Goal: Information Seeking & Learning: Find contact information

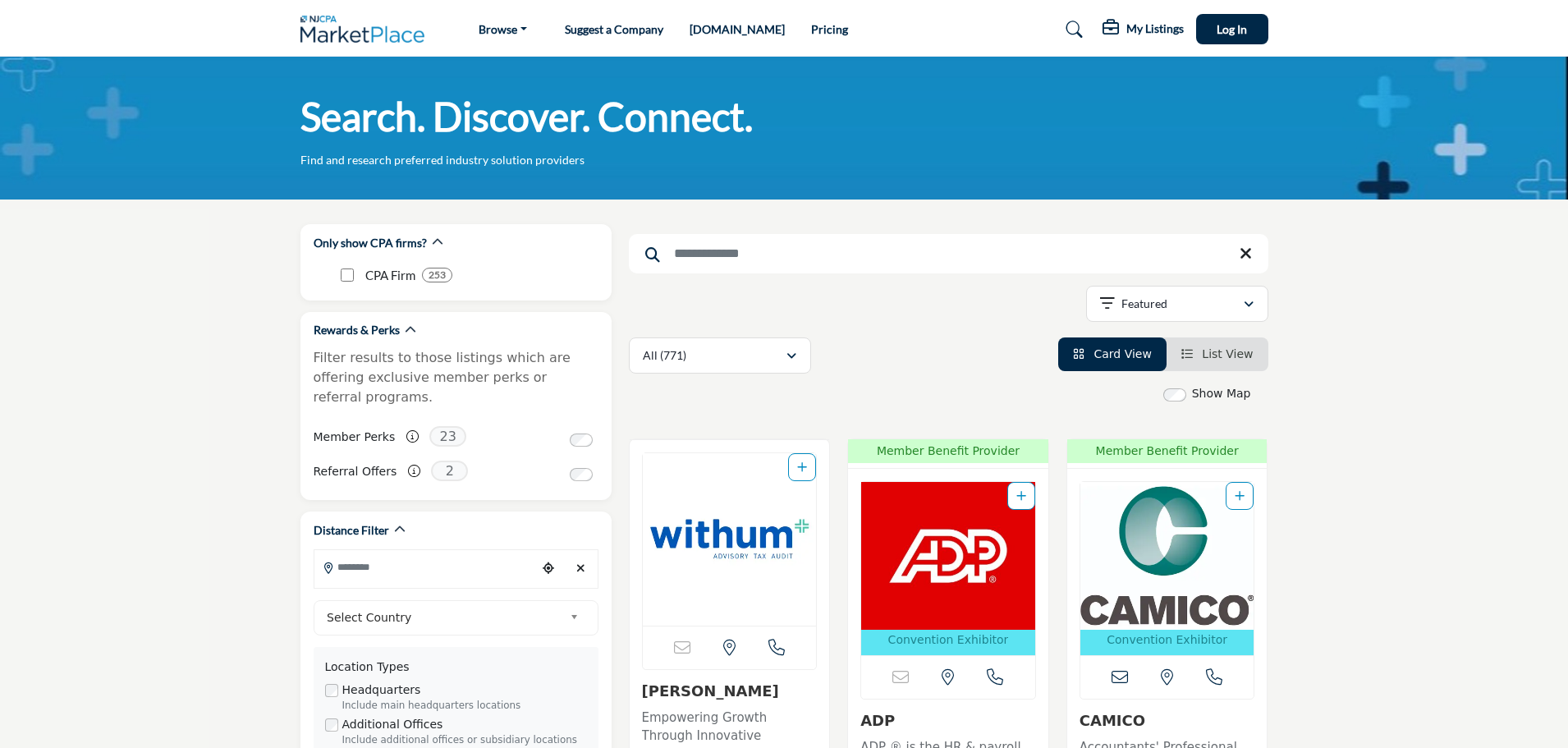
click at [621, 31] on link "Suggest a Company" at bounding box center [614, 29] width 98 height 14
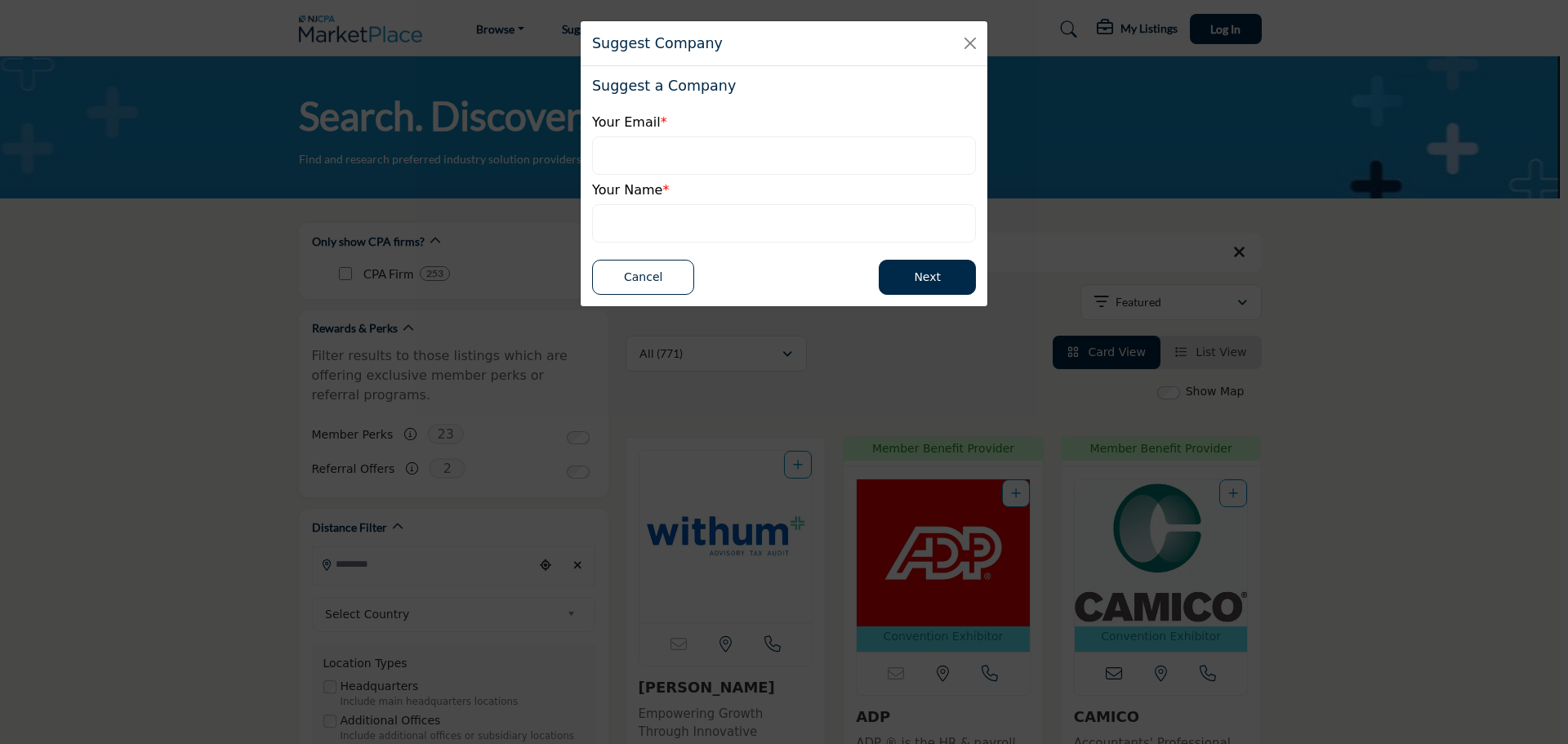
click at [963, 55] on div "Suggest Company" at bounding box center [784, 43] width 407 height 45
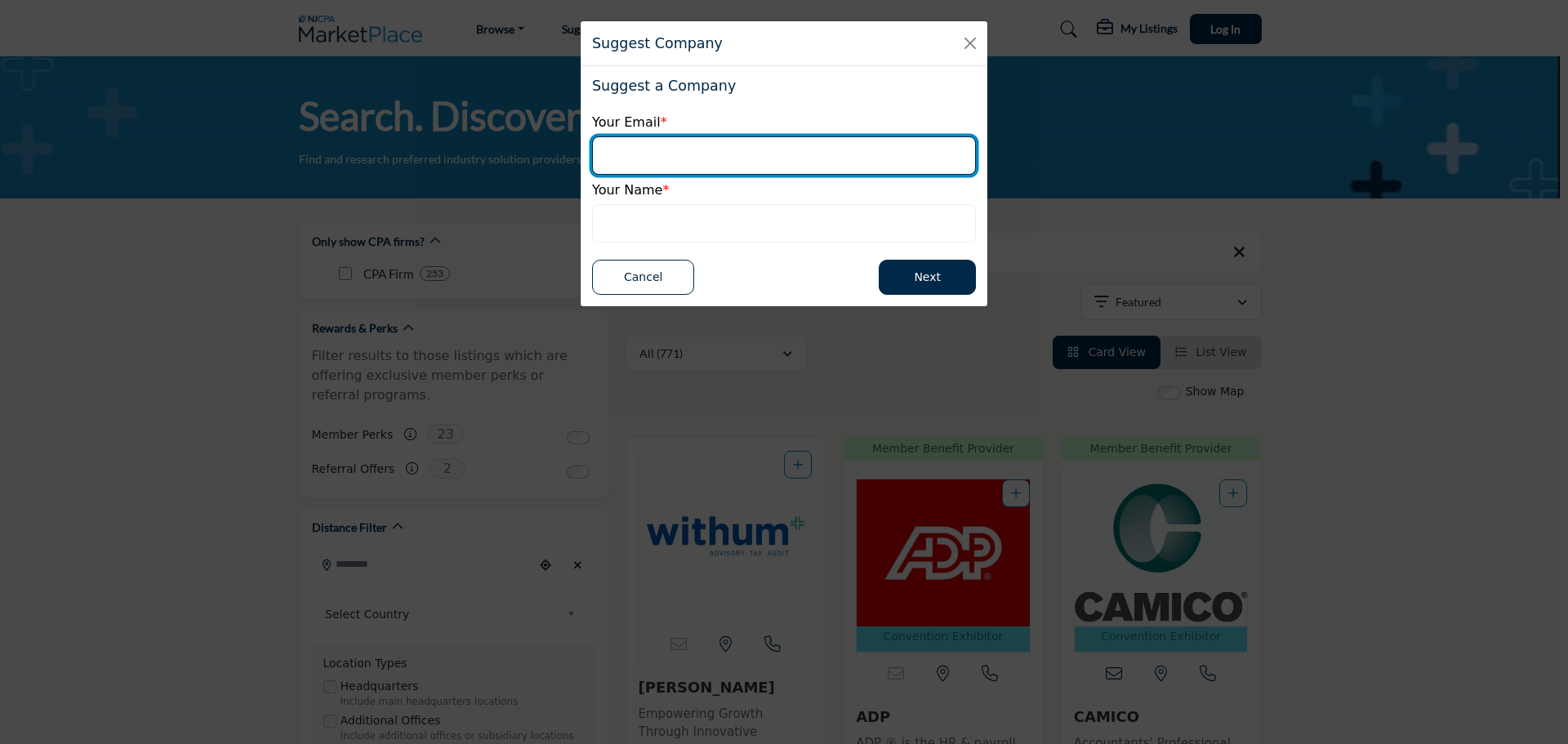
click at [713, 163] on input "email" at bounding box center [784, 155] width 384 height 39
type input "**********"
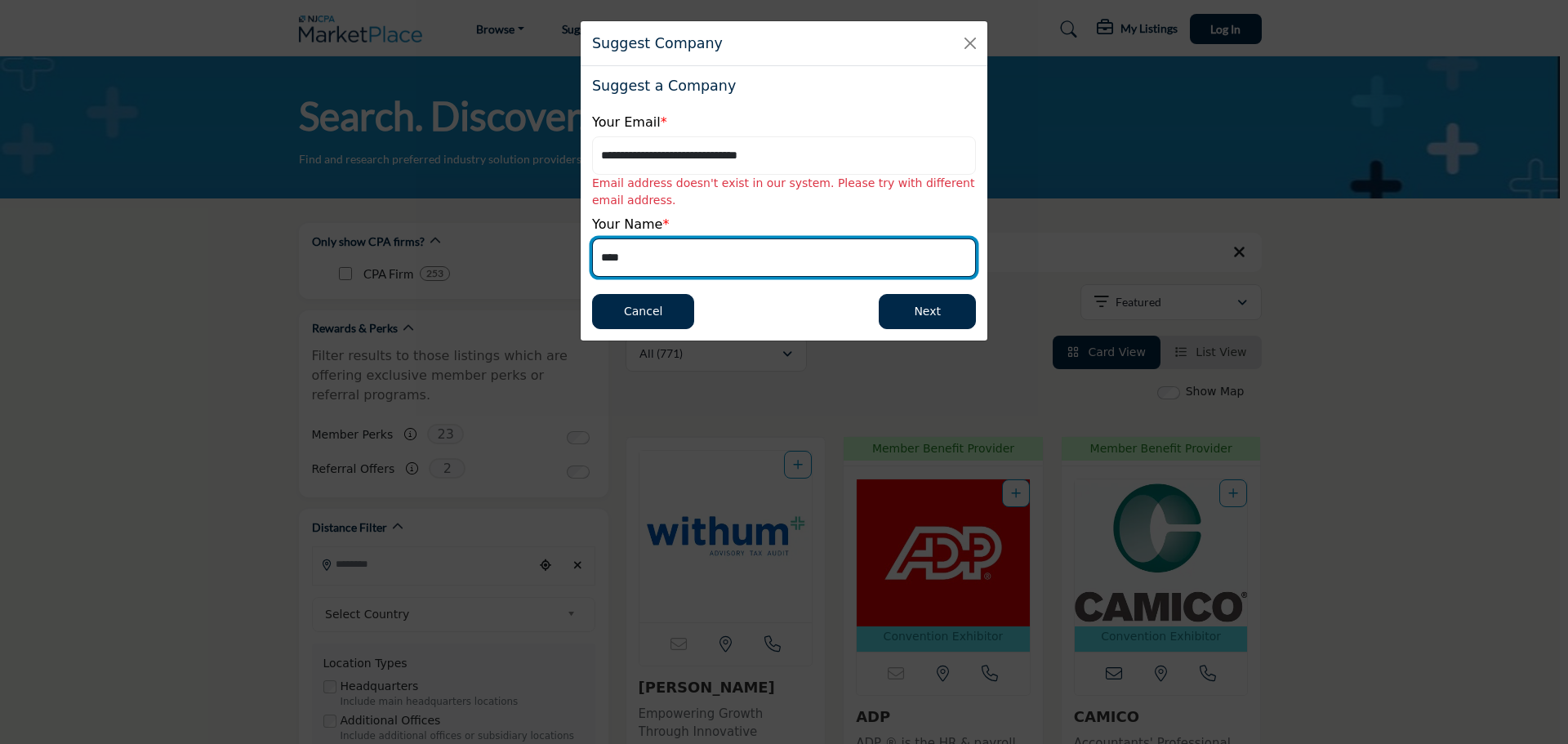
type input "****"
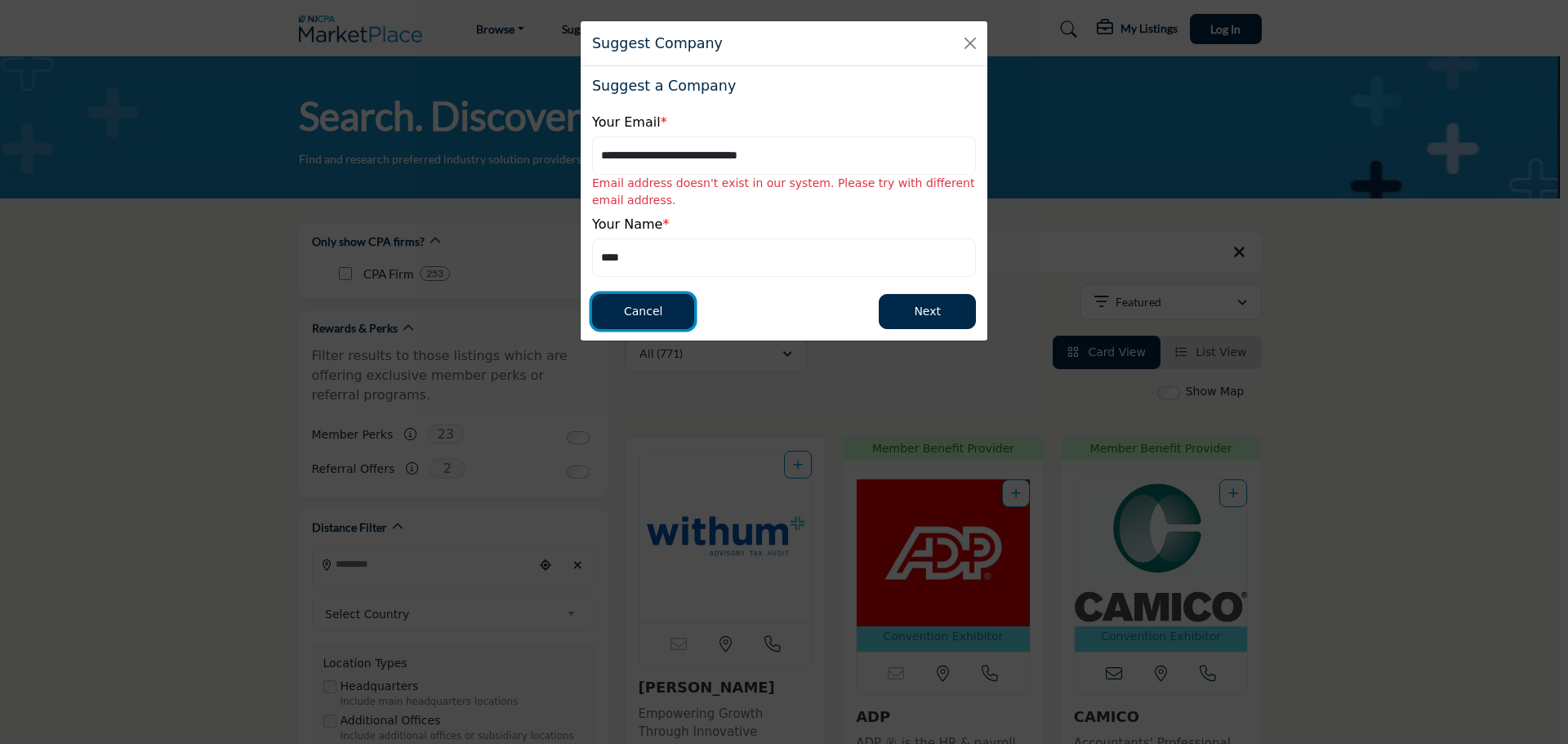
click at [647, 312] on button "Cancel" at bounding box center [643, 311] width 102 height 35
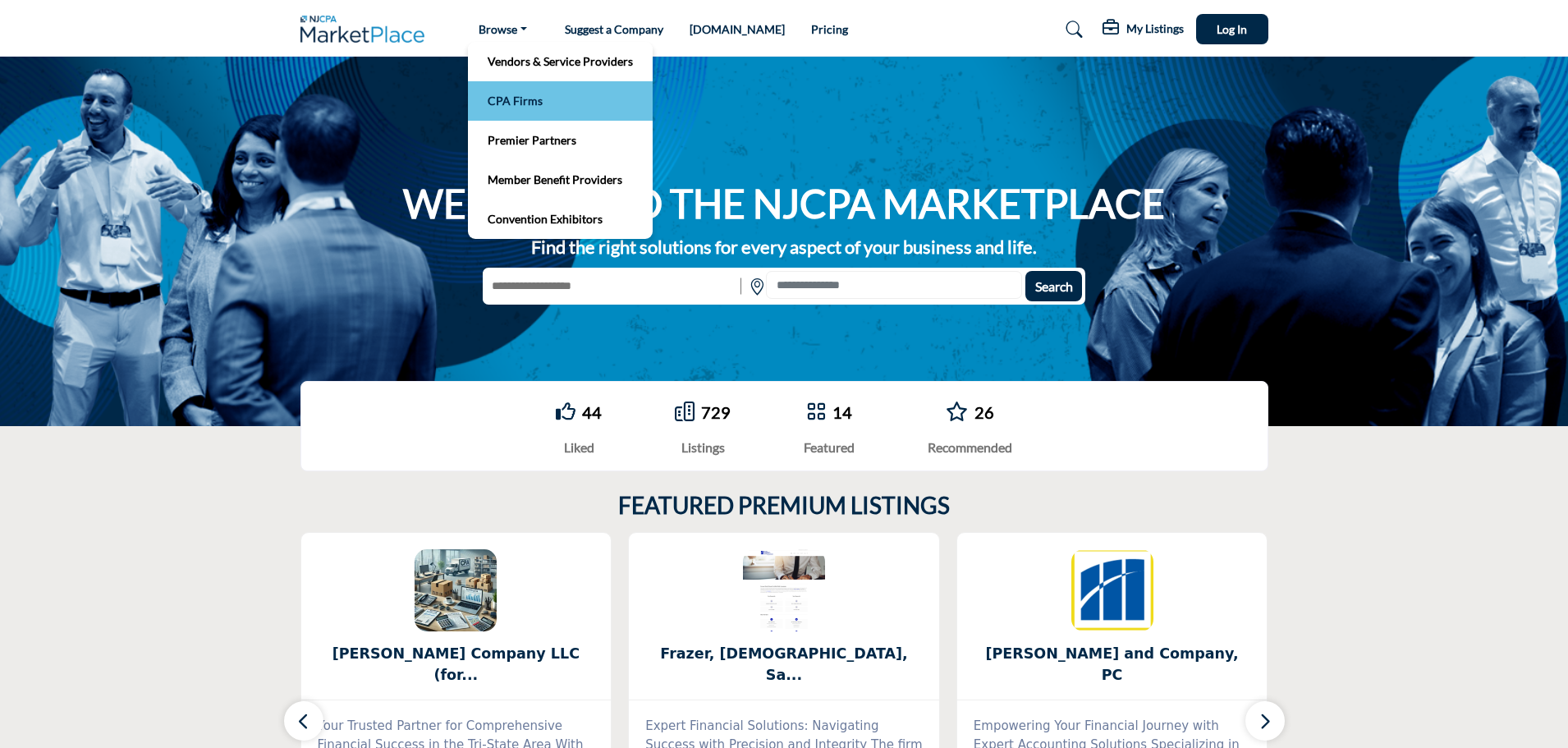
click at [524, 99] on link "CPA Firms" at bounding box center [560, 101] width 168 height 23
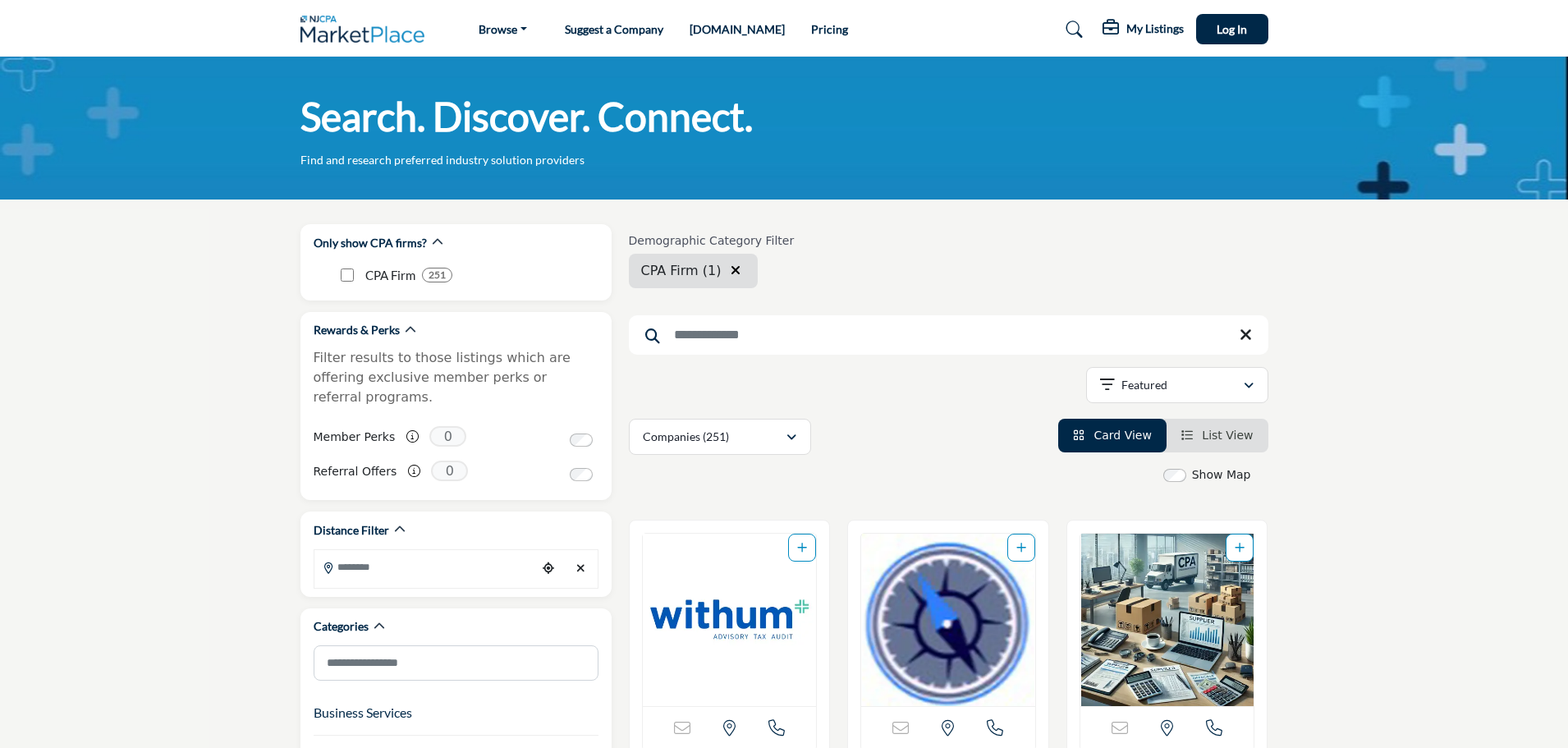
click at [334, 23] on img at bounding box center [366, 29] width 133 height 27
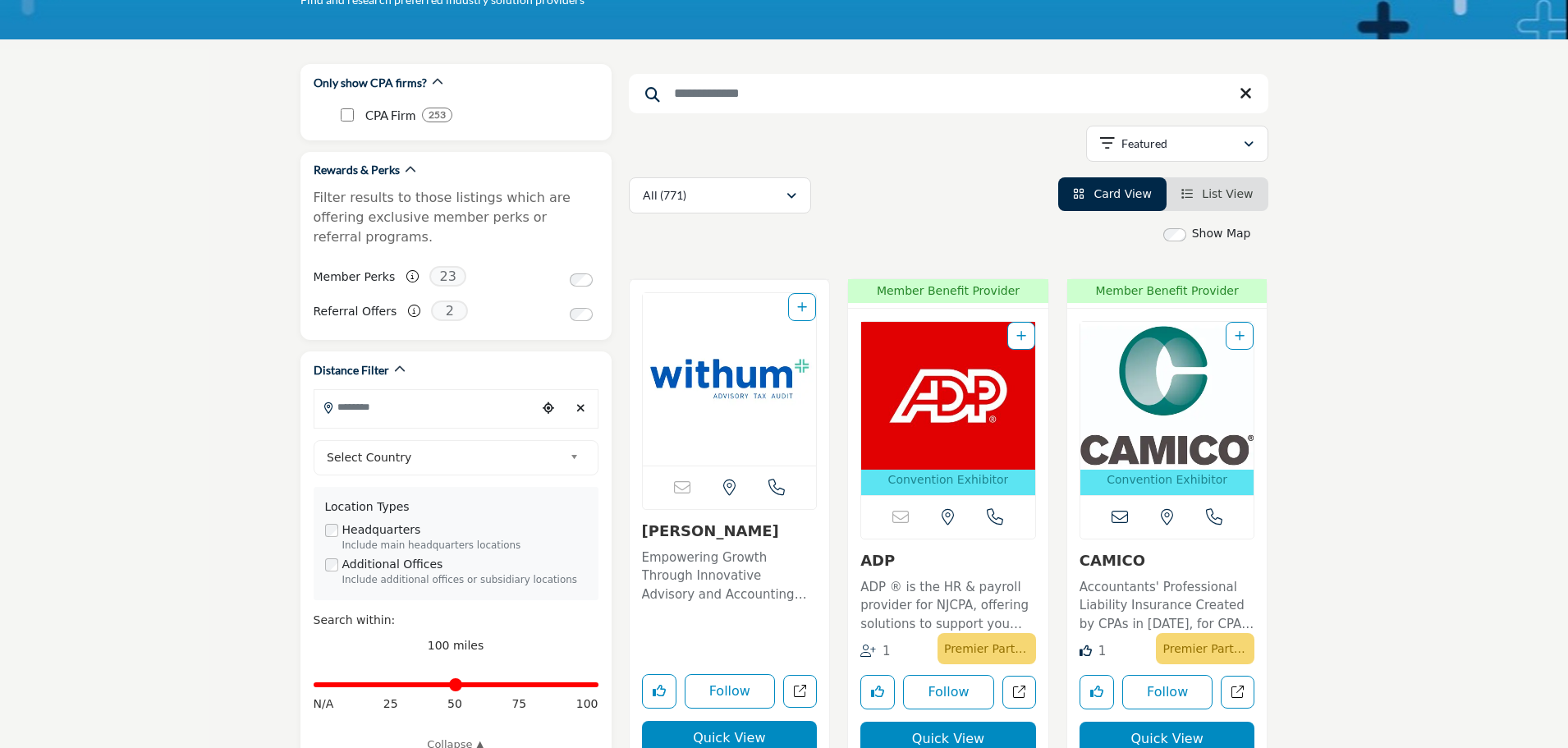
scroll to position [164, 0]
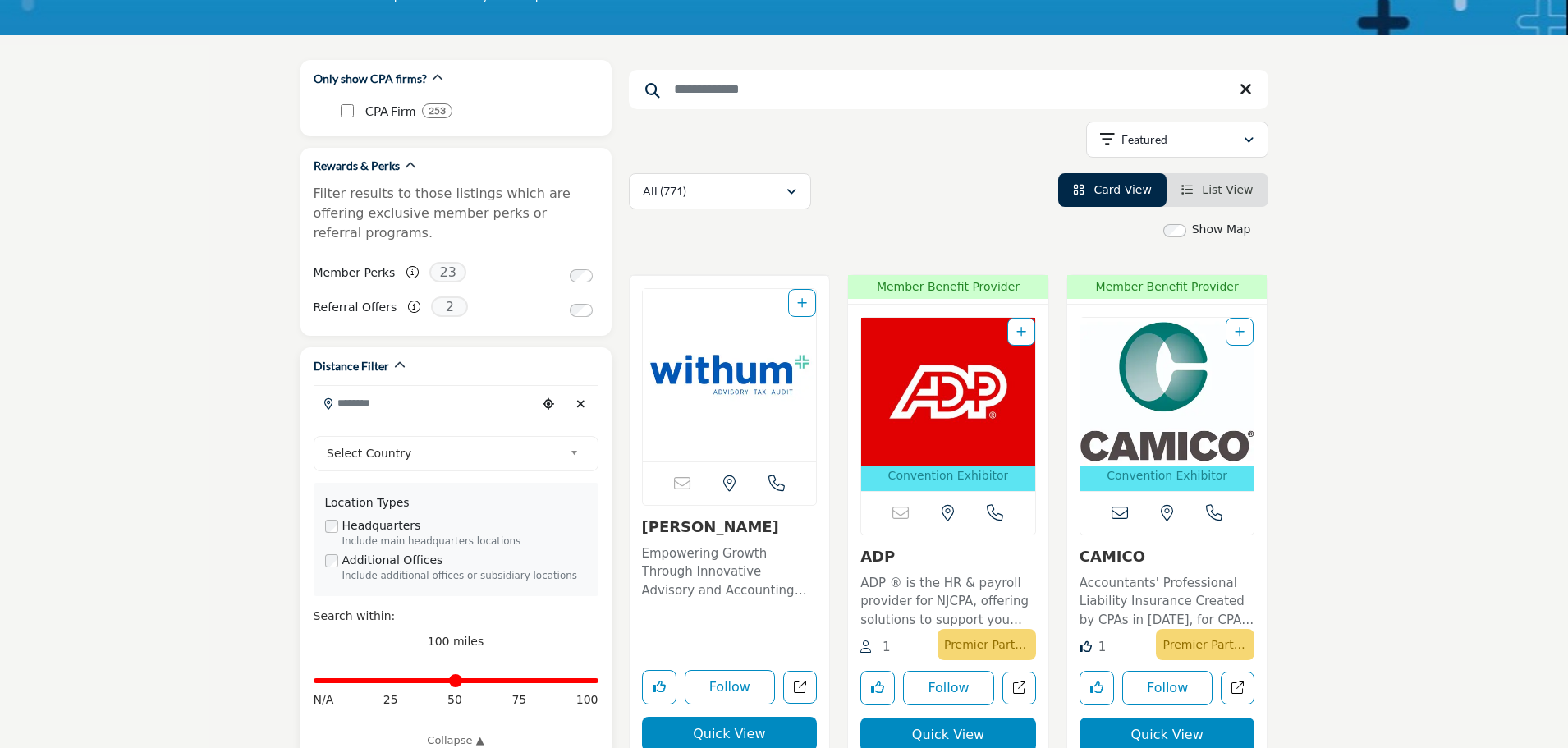
click at [388, 390] on input "Search Location" at bounding box center [425, 402] width 222 height 32
type input "*****"
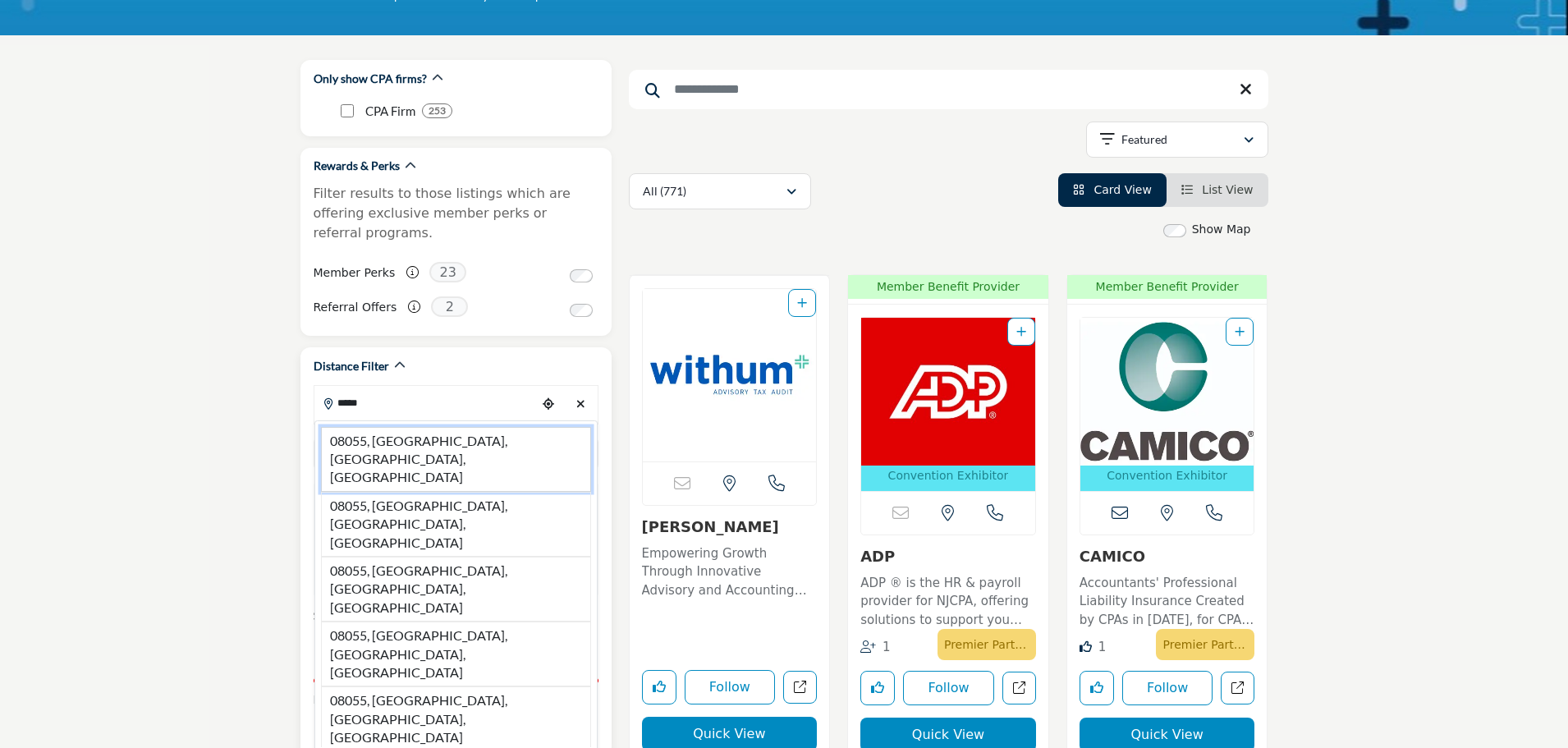
click at [412, 427] on li "08055, [GEOGRAPHIC_DATA], [GEOGRAPHIC_DATA], [GEOGRAPHIC_DATA]" at bounding box center [455, 459] width 270 height 65
type input "**********"
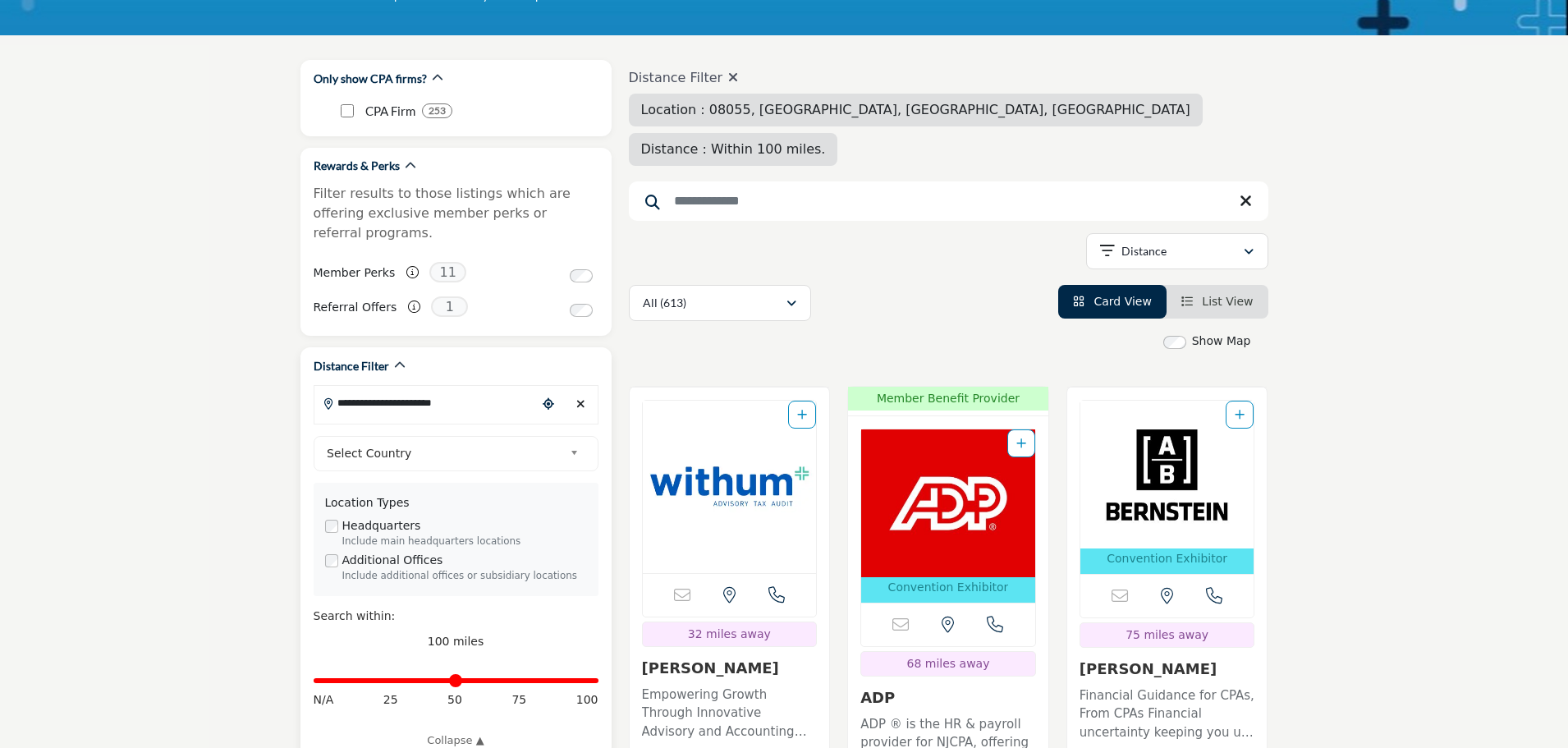
click at [364, 444] on span "Select Country" at bounding box center [445, 454] width 237 height 20
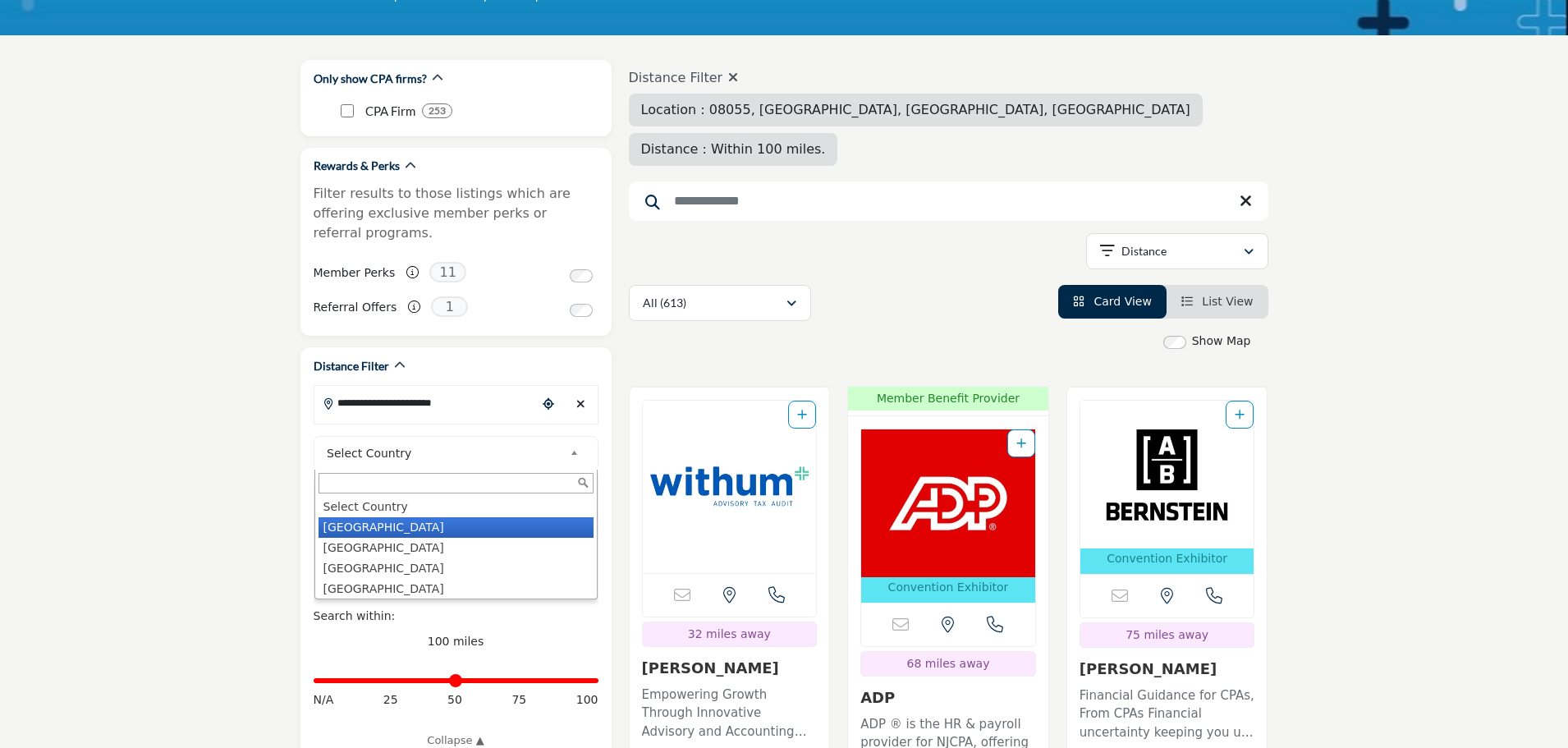
click at [368, 517] on li "[GEOGRAPHIC_DATA]" at bounding box center [455, 527] width 275 height 21
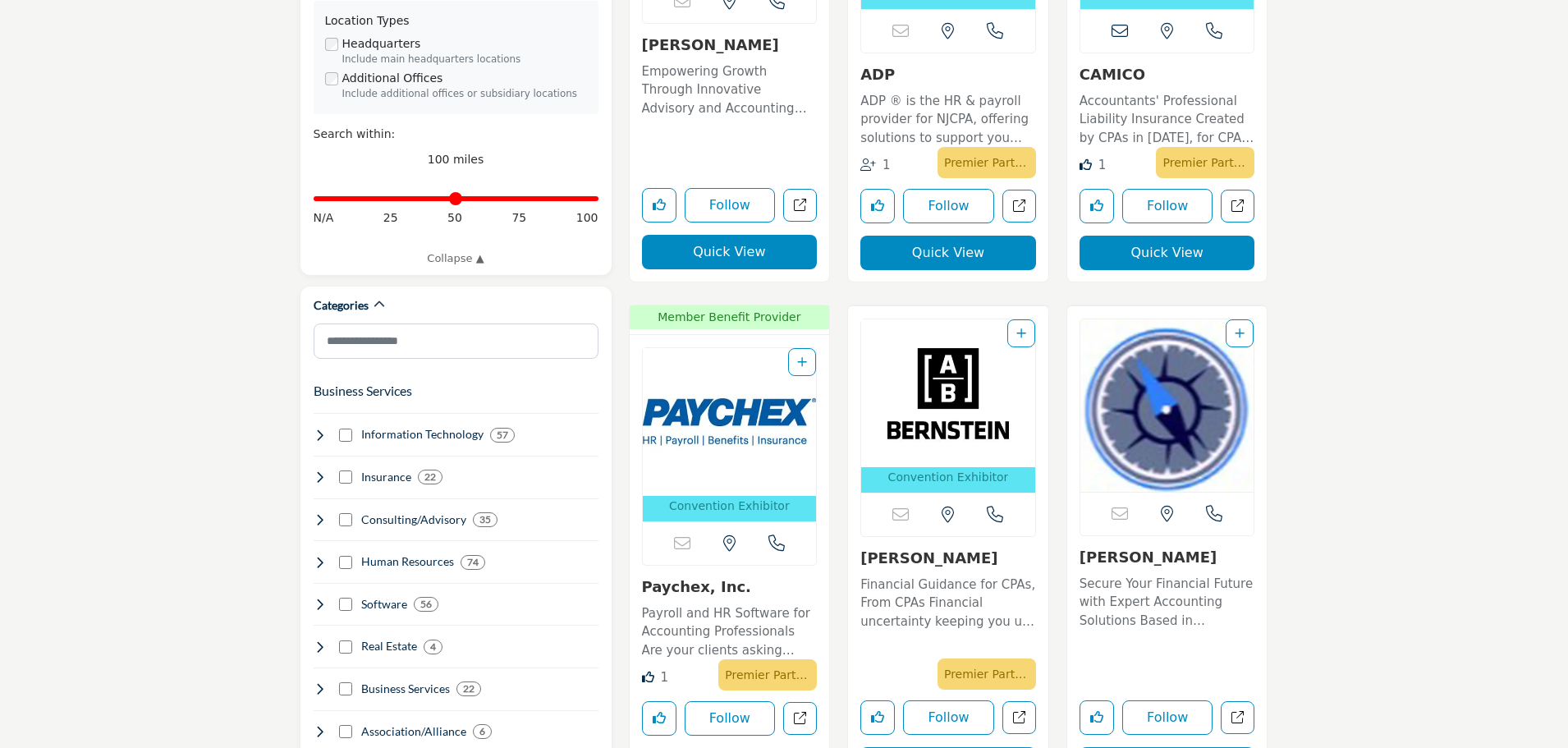
scroll to position [656, 0]
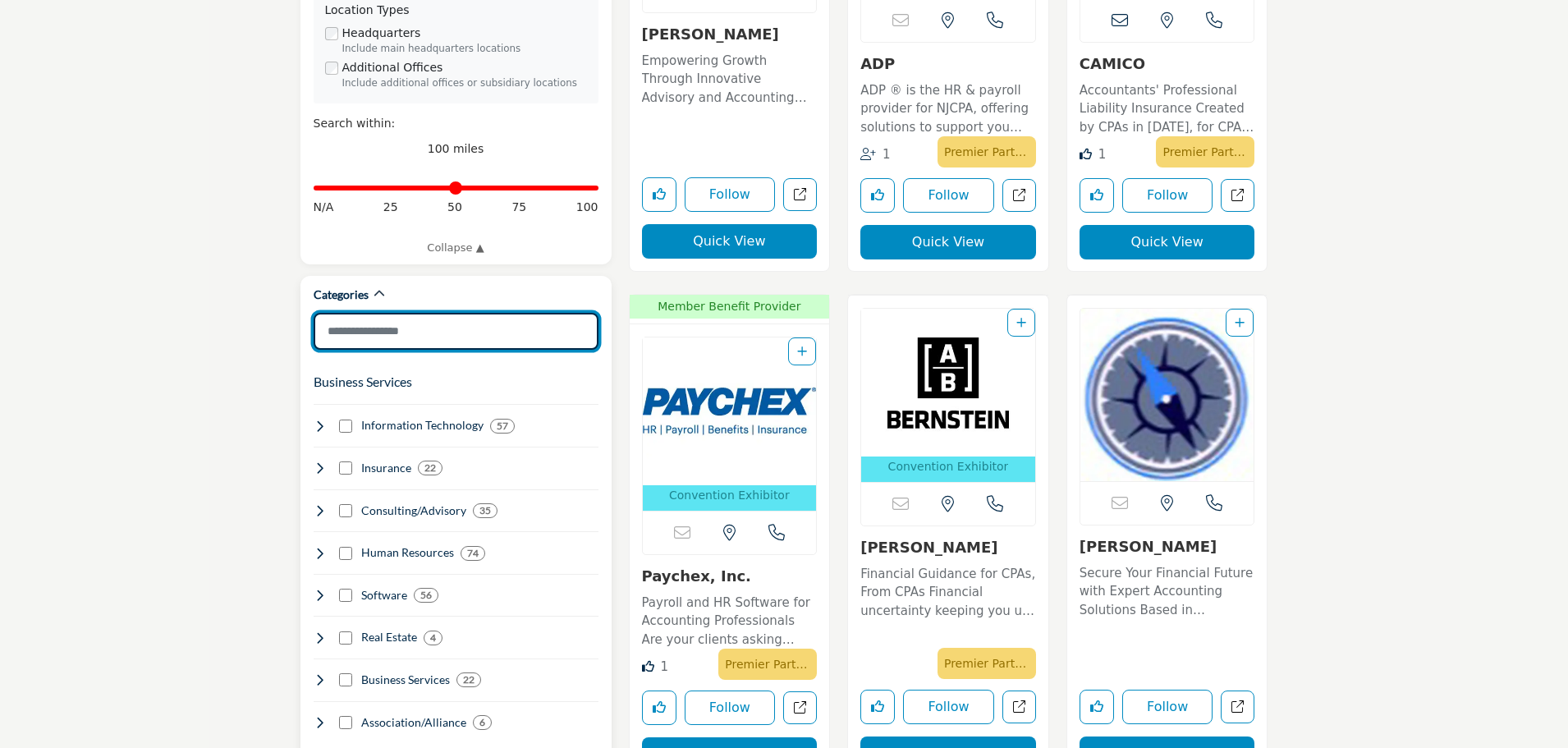
click at [393, 313] on input "Search Category" at bounding box center [455, 331] width 285 height 37
type input "**"
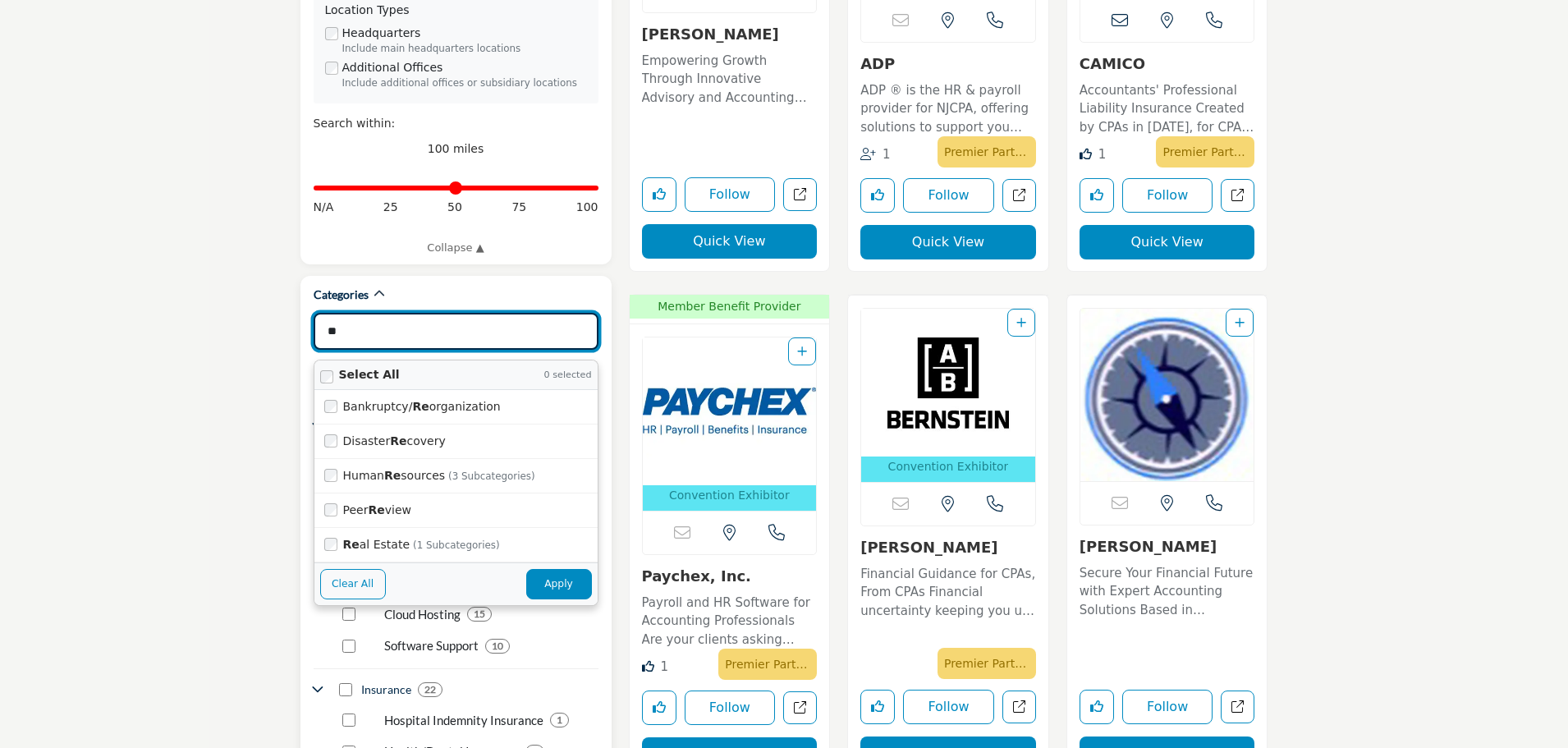
type input "**********"
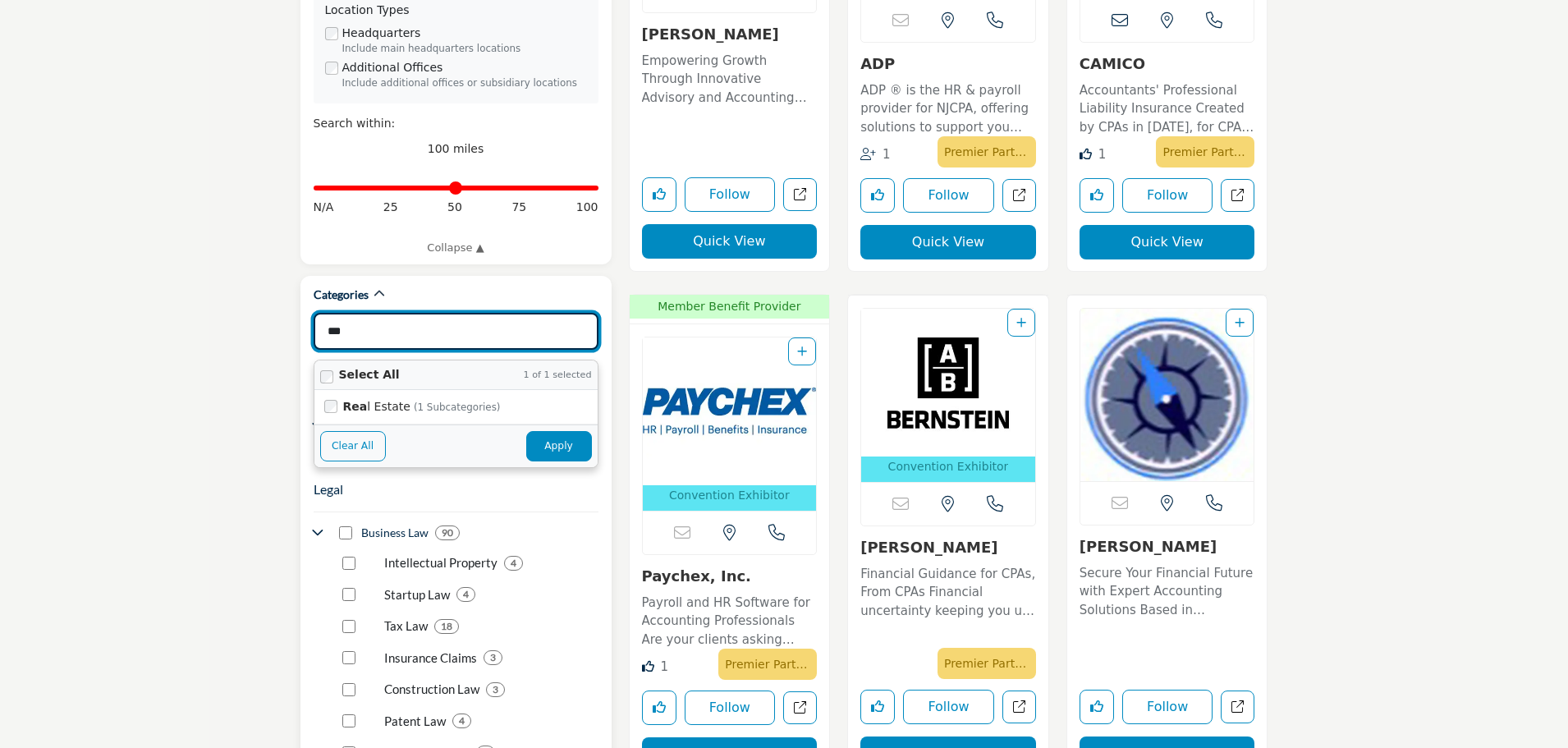
click at [564, 431] on button "Apply" at bounding box center [559, 446] width 66 height 30
type input "***"
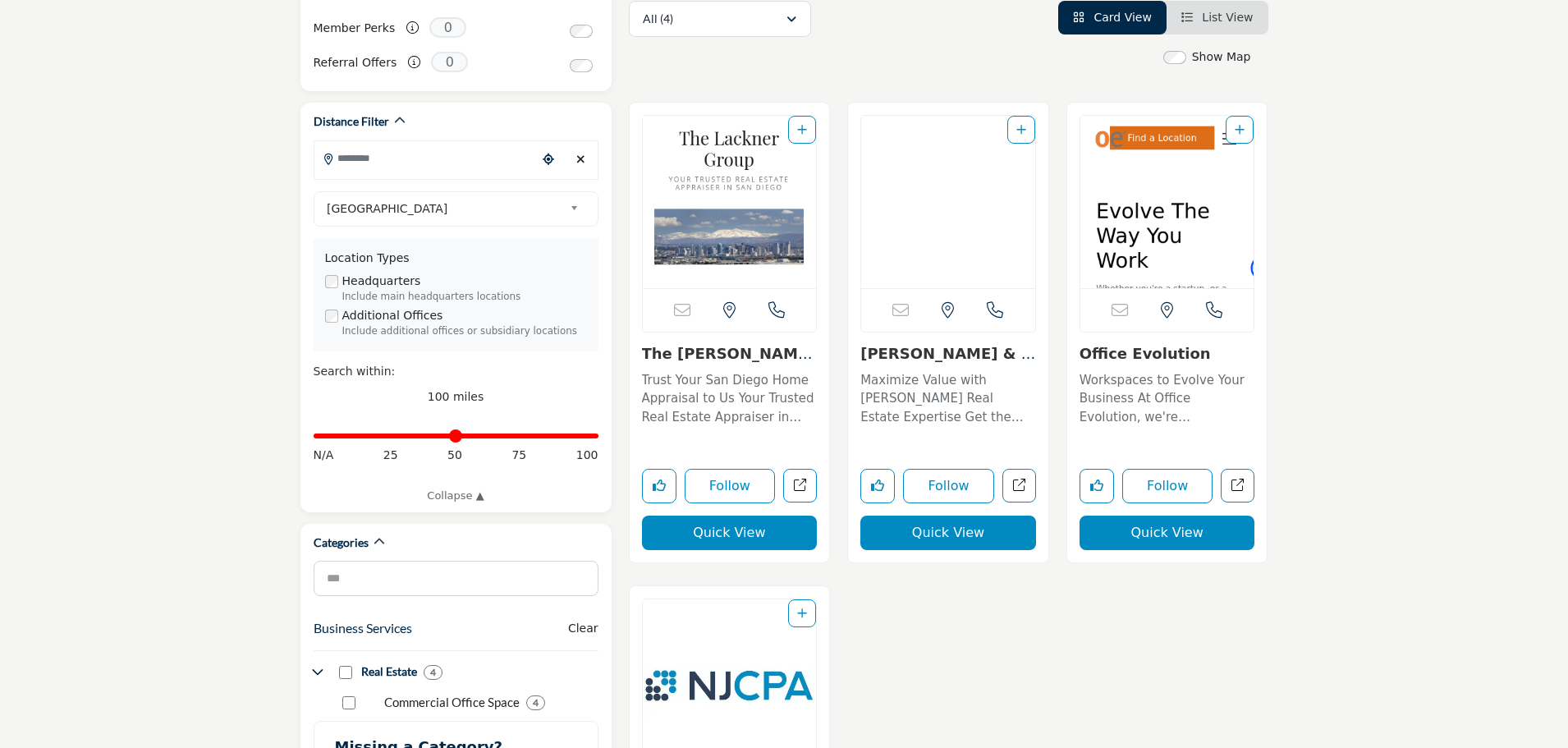
scroll to position [656, 0]
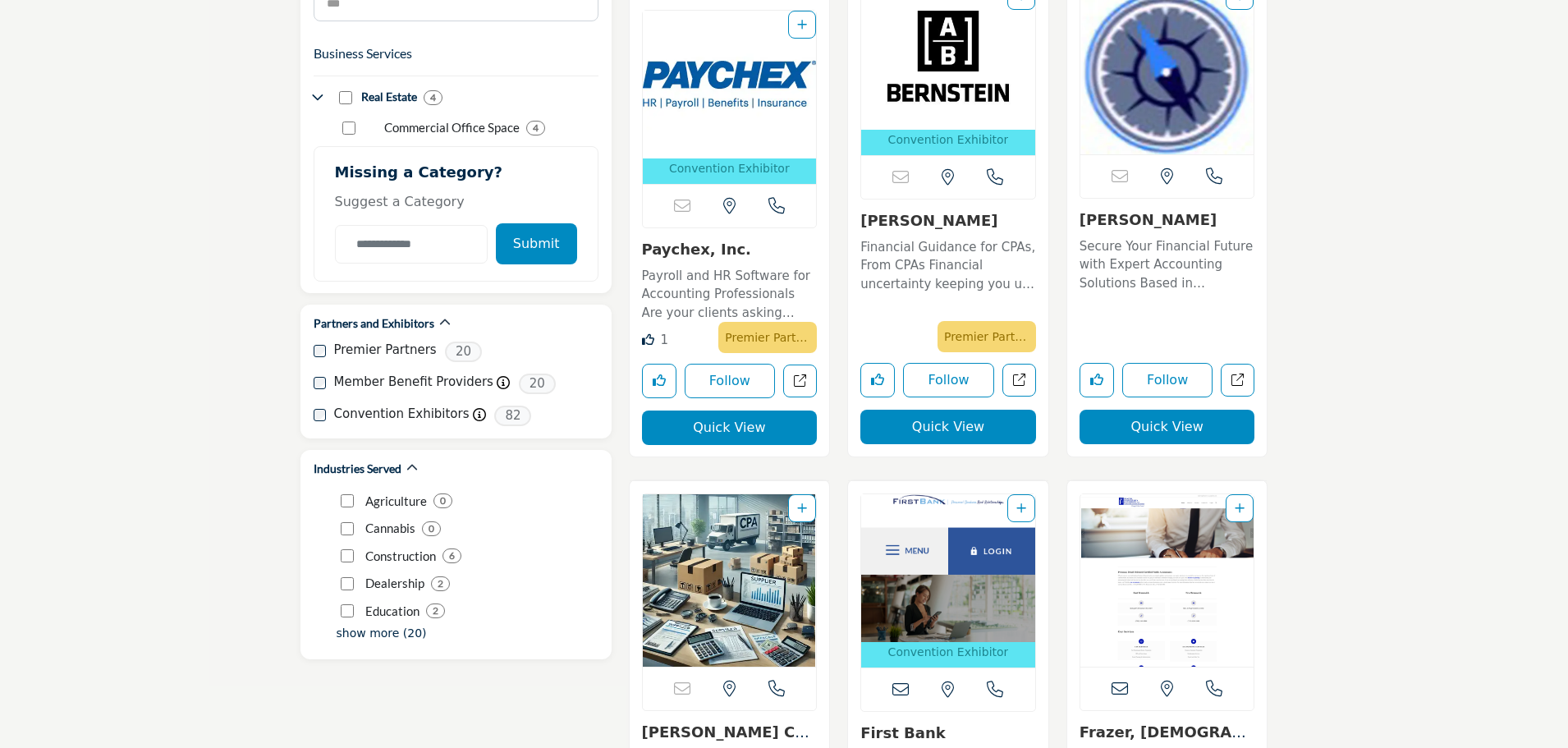
scroll to position [985, 0]
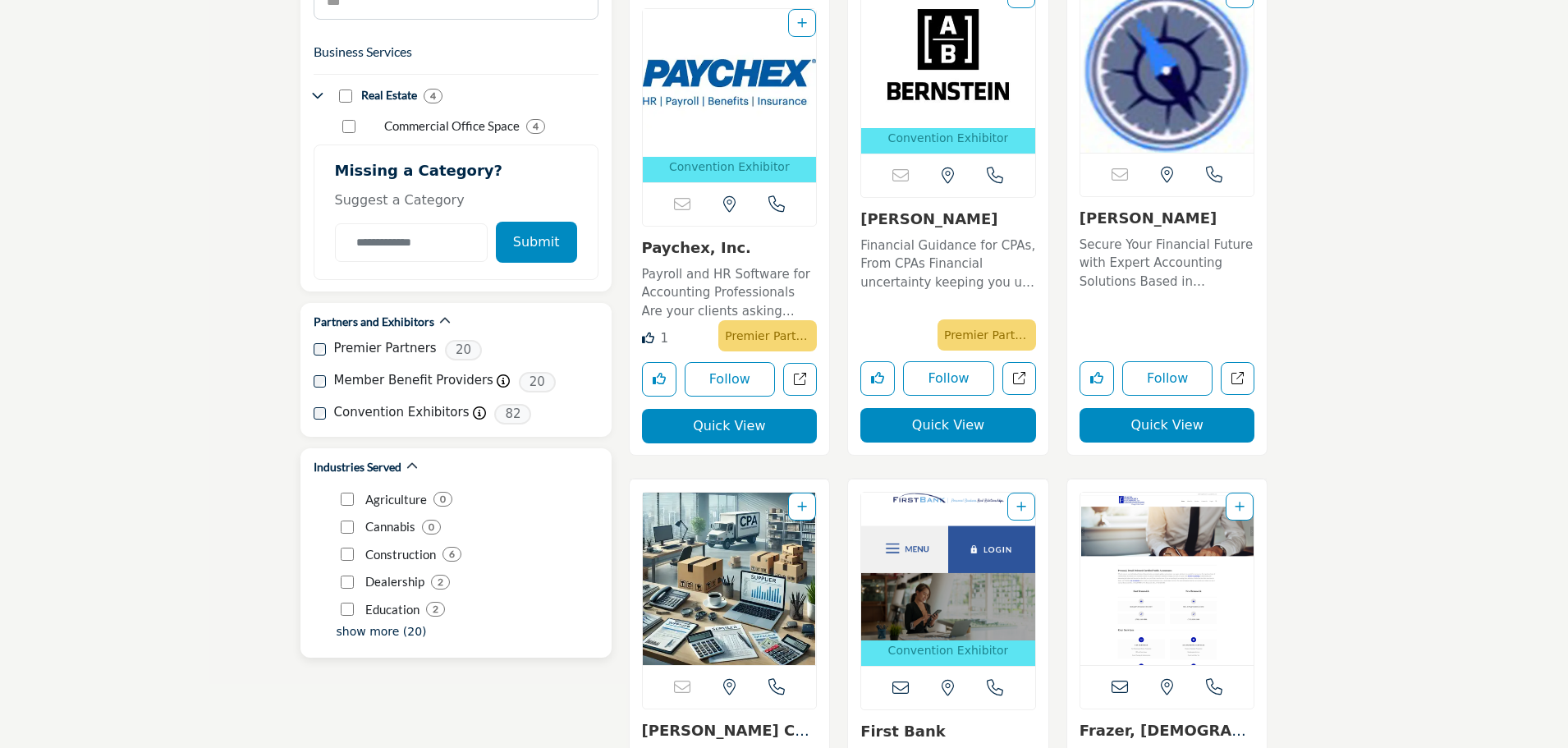
click at [388, 623] on p "show more (20)" at bounding box center [381, 631] width 90 height 17
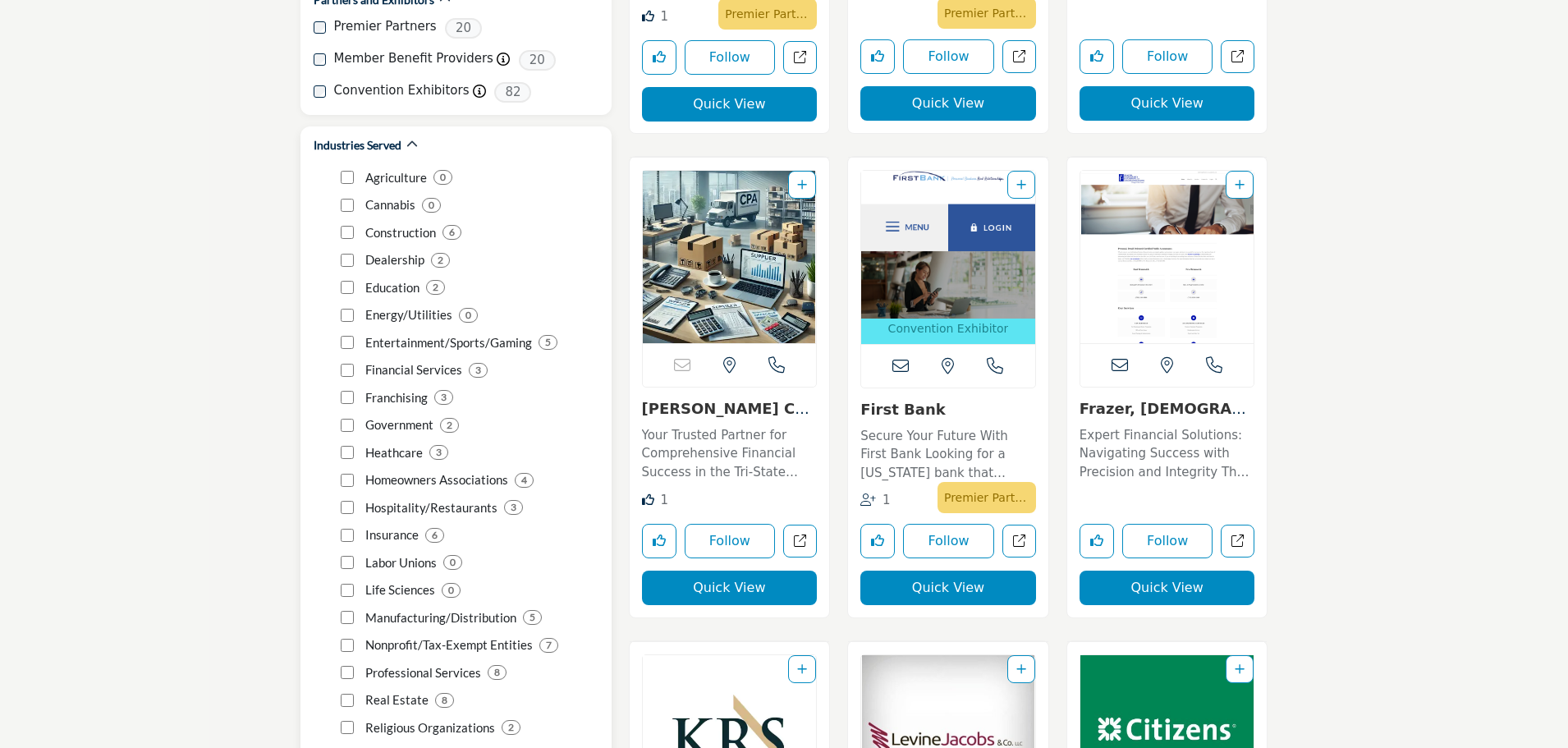
scroll to position [1395, 0]
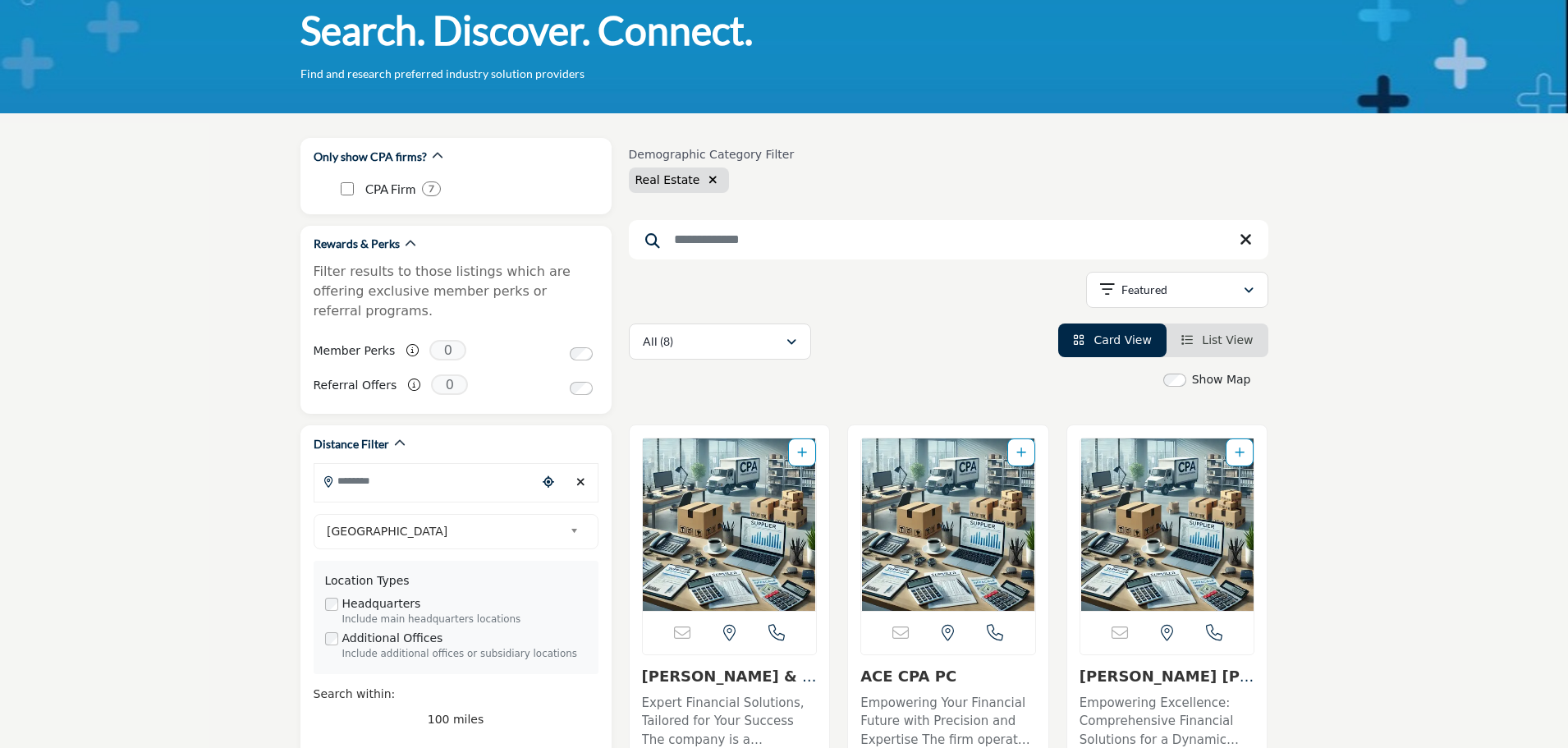
scroll to position [82, 0]
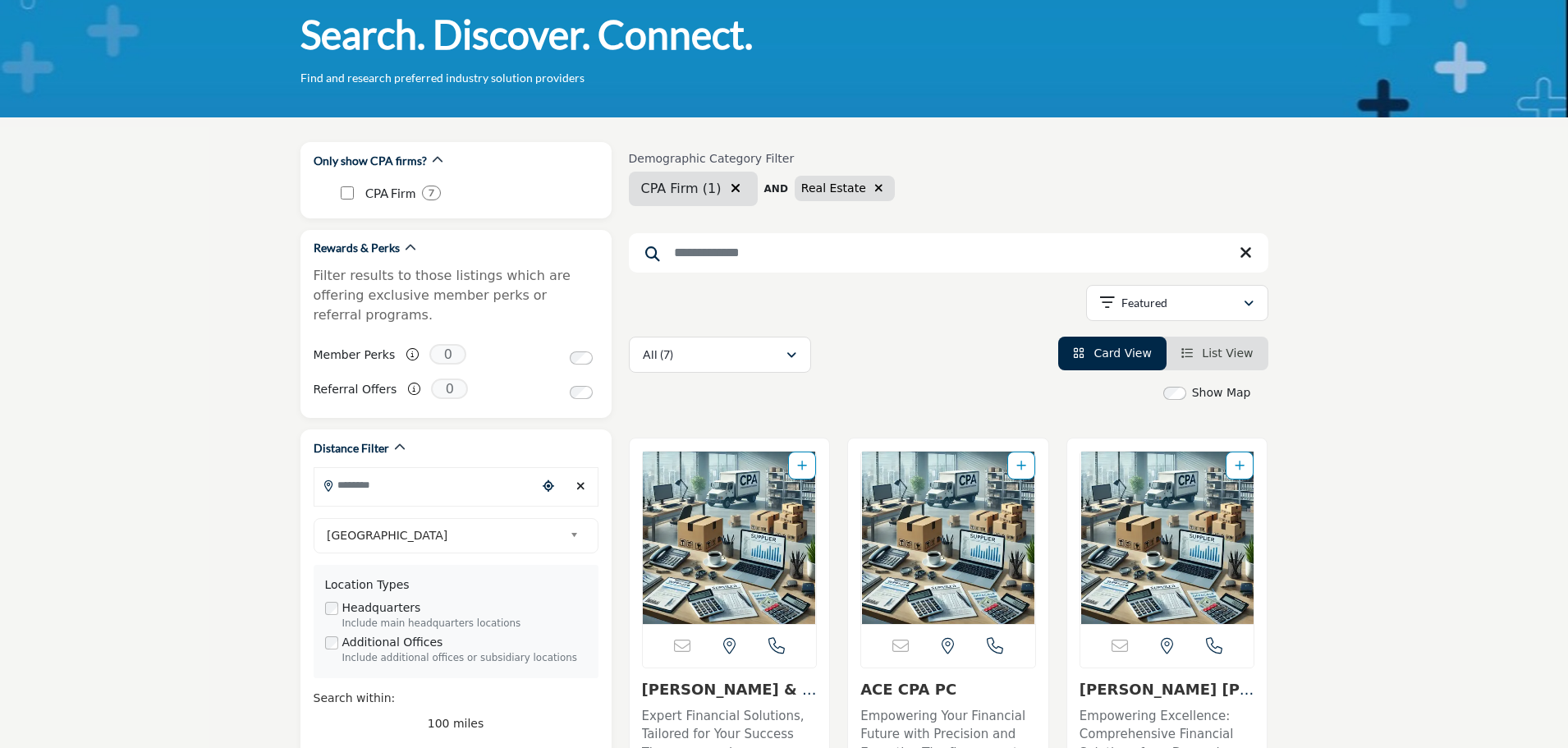
scroll to position [247, 0]
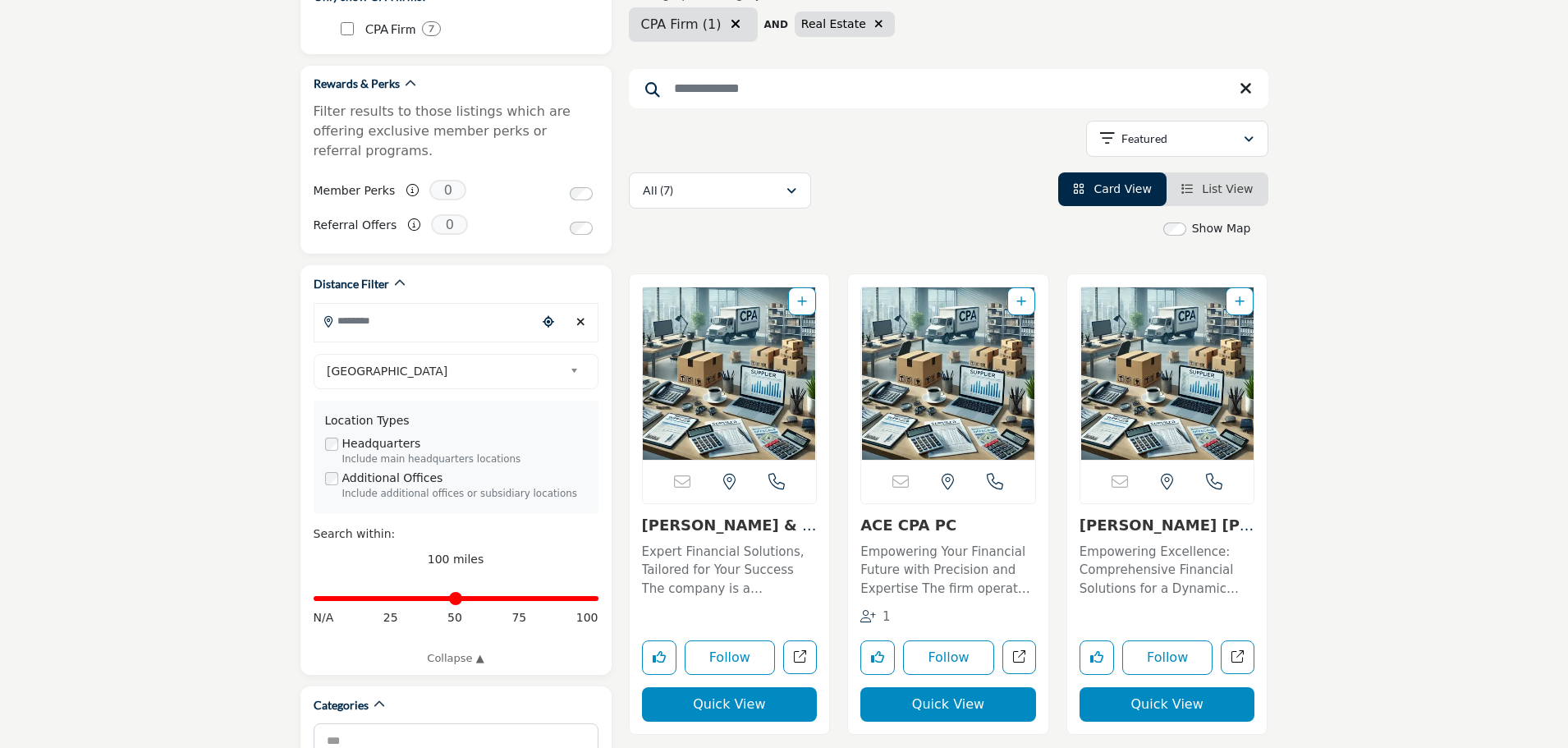
click at [1219, 182] on span "List View" at bounding box center [1227, 189] width 51 height 13
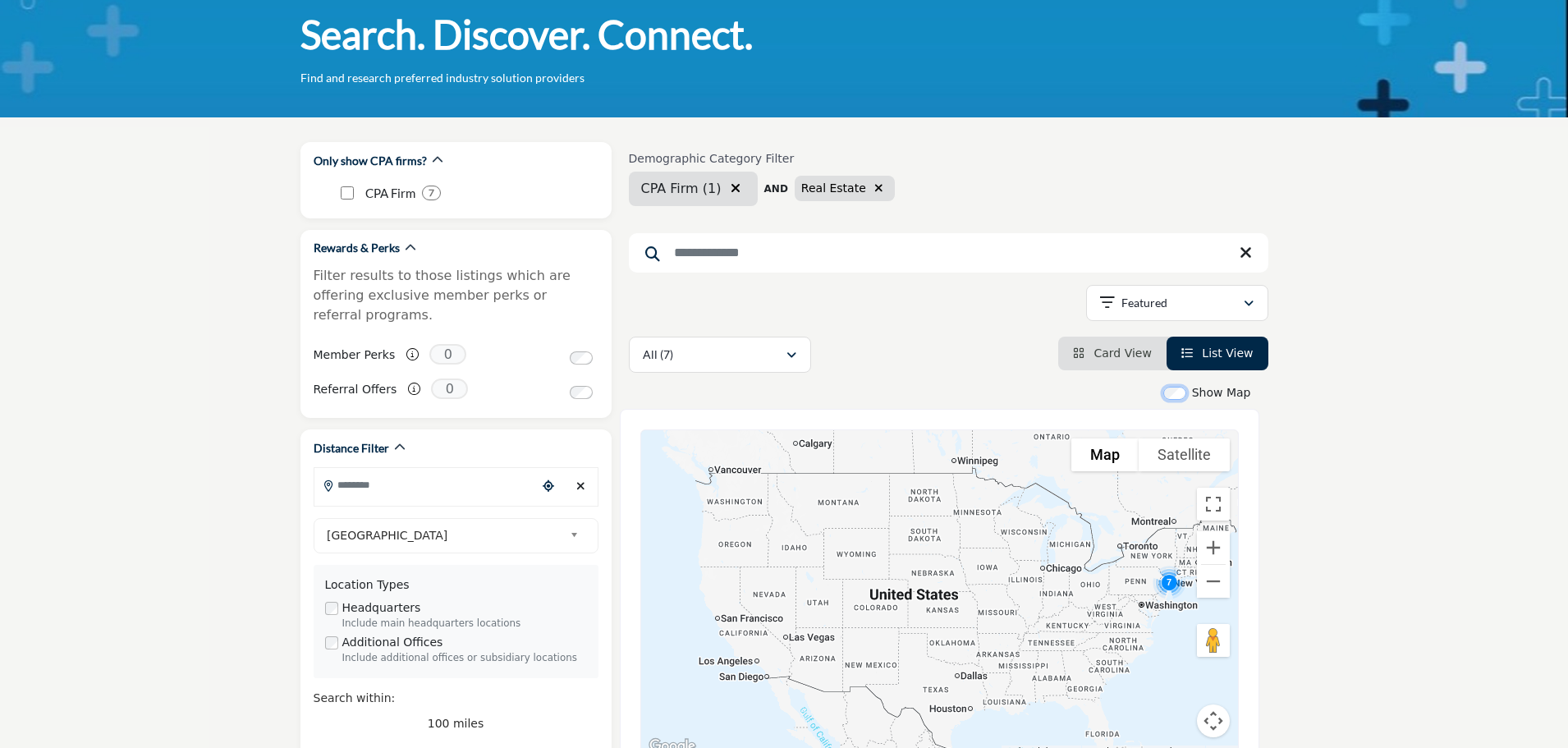
scroll to position [247, 0]
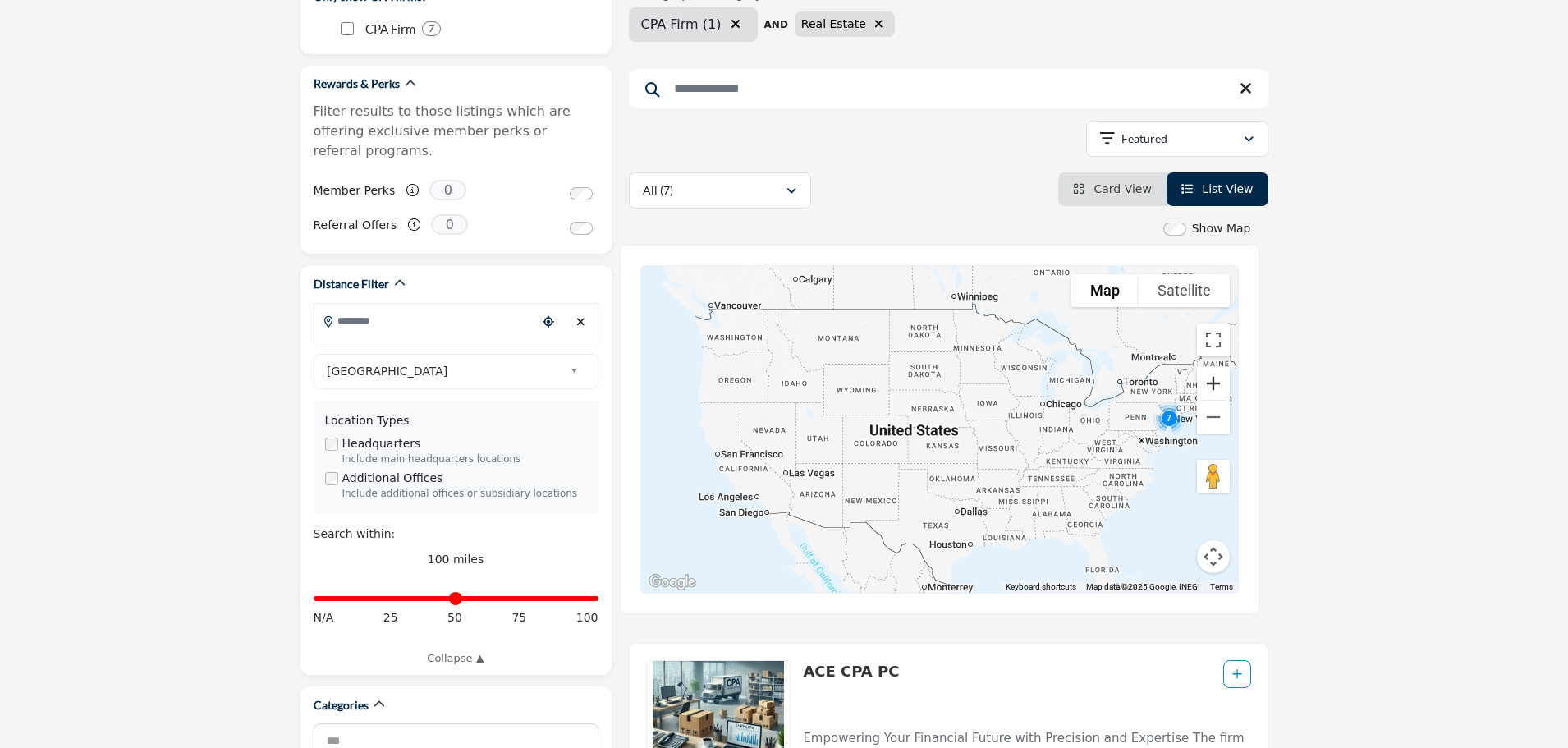
click at [1220, 387] on button "Zoom in" at bounding box center [1213, 383] width 33 height 33
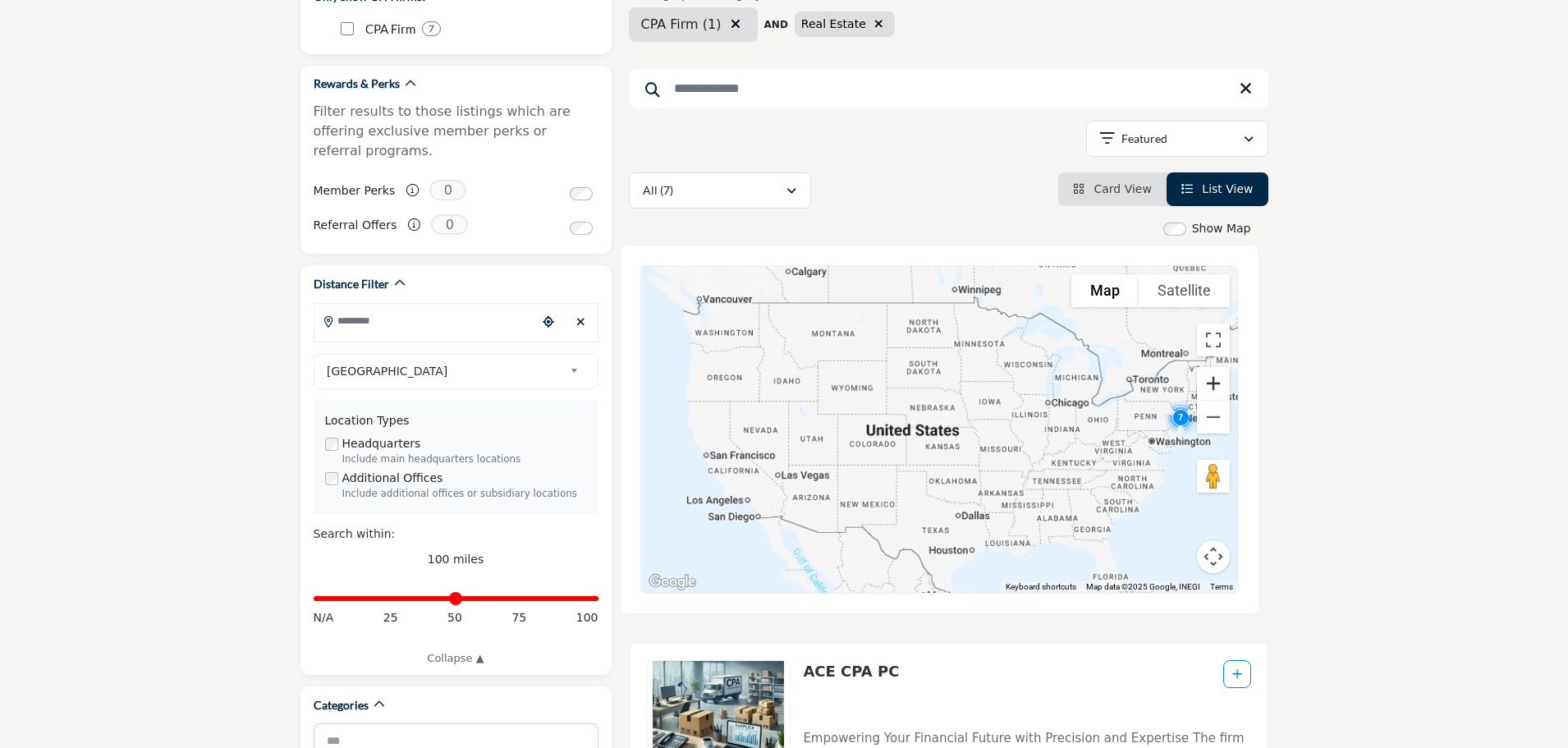
click at [1220, 388] on button "Zoom in" at bounding box center [1213, 383] width 33 height 33
click at [1221, 388] on button "Zoom in" at bounding box center [1213, 383] width 33 height 33
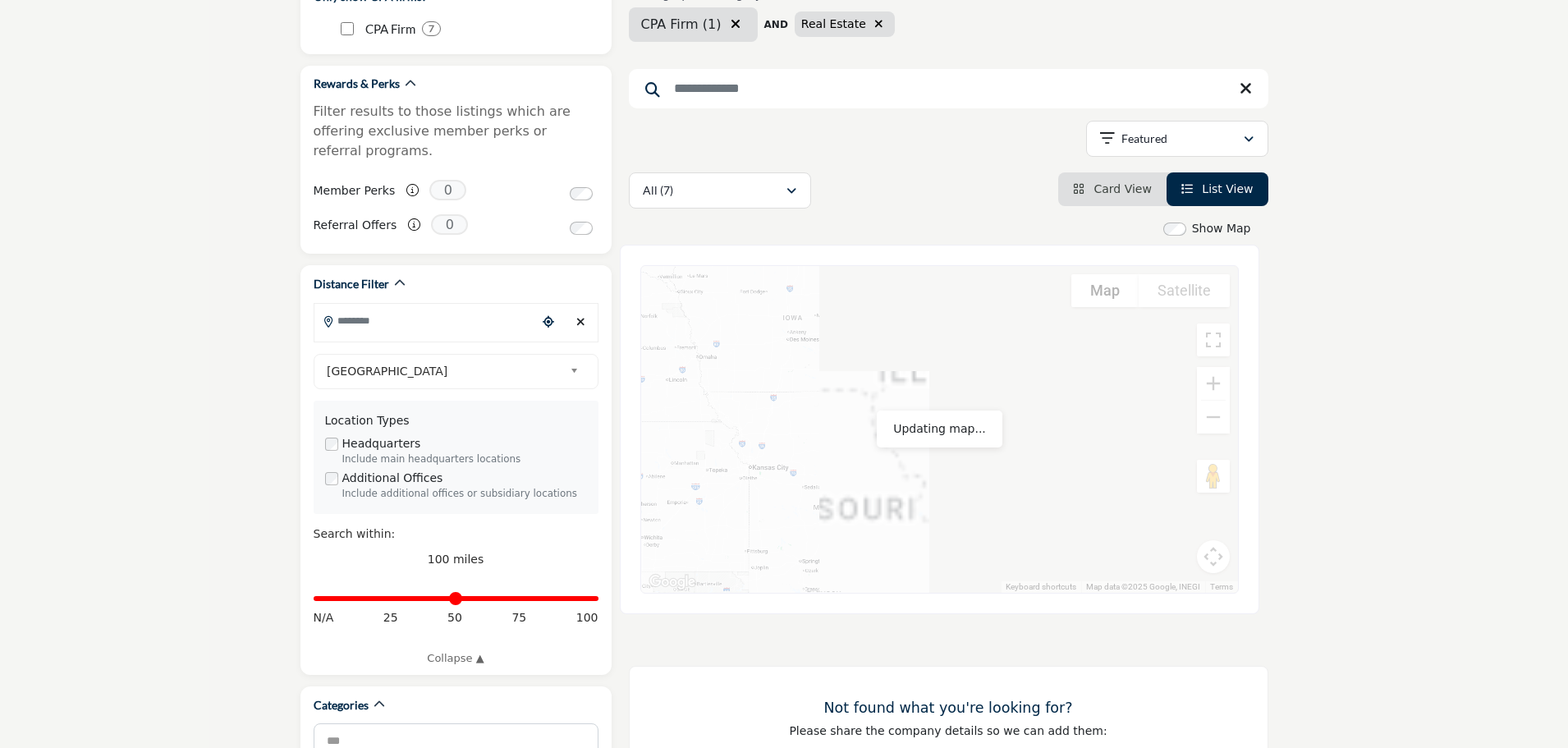
drag, startPoint x: 1076, startPoint y: 442, endPoint x: 702, endPoint y: 441, distance: 374.0
click at [700, 445] on div at bounding box center [939, 430] width 597 height 327
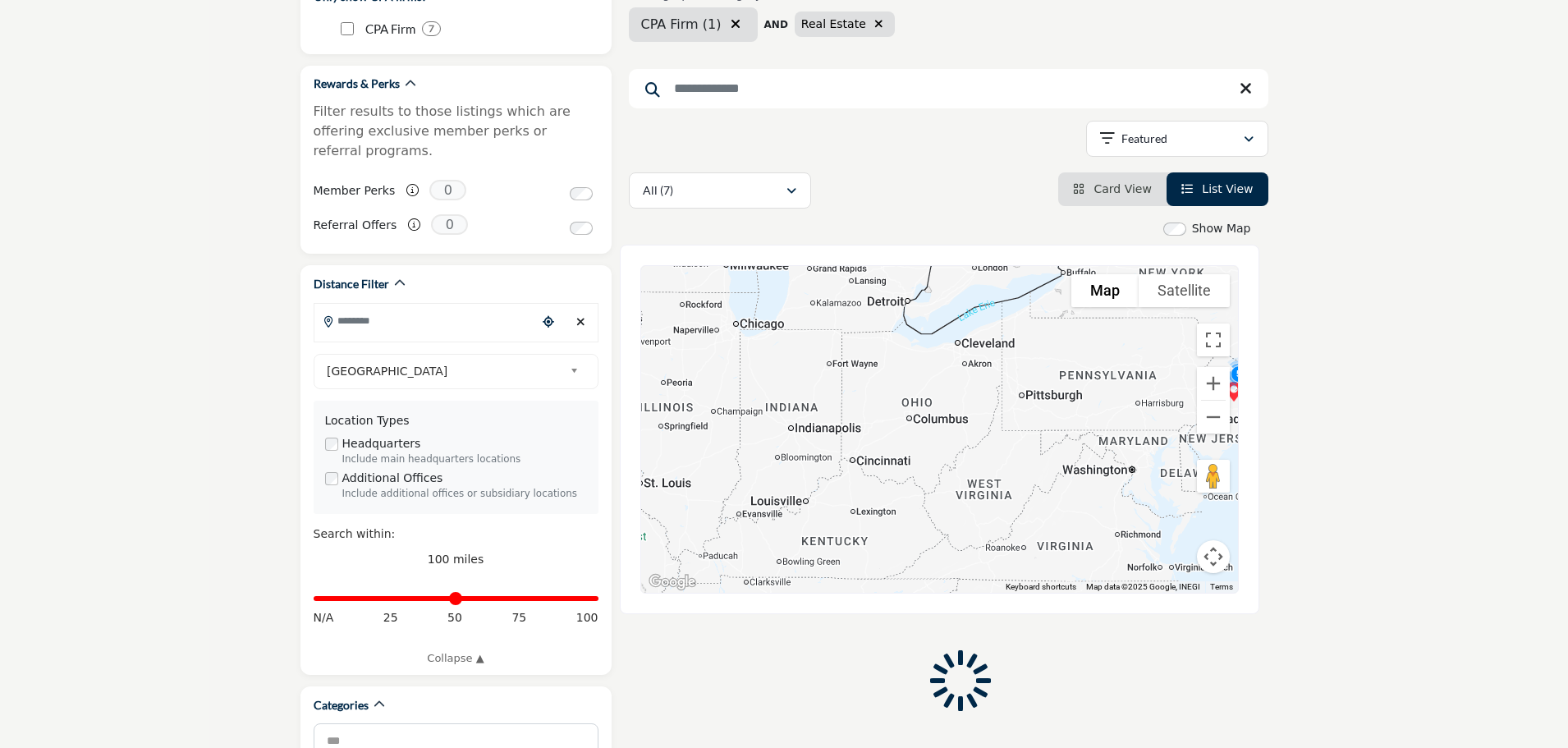
drag, startPoint x: 982, startPoint y: 501, endPoint x: 803, endPoint y: 492, distance: 179.2
click at [808, 492] on div at bounding box center [939, 430] width 597 height 327
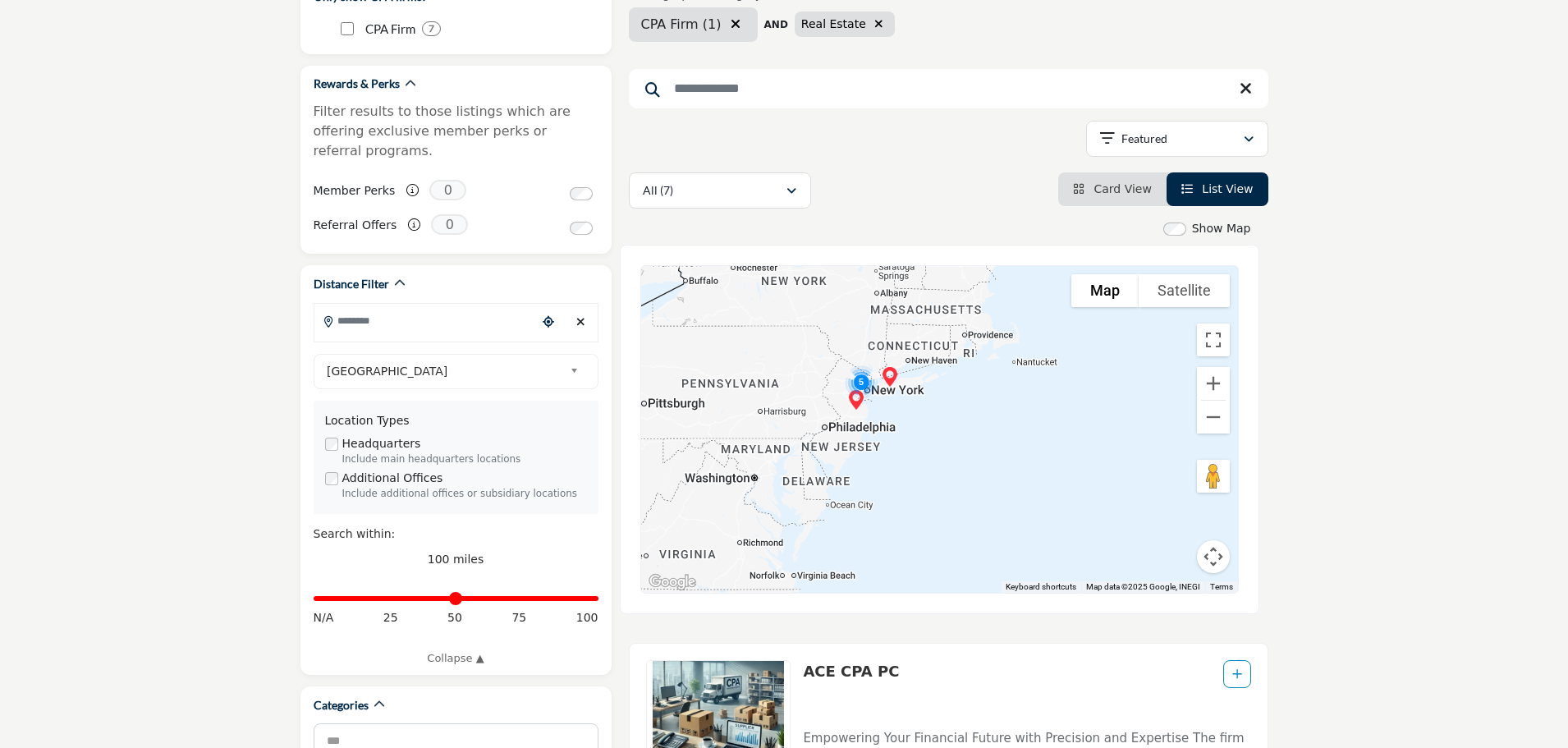
drag, startPoint x: 822, startPoint y: 440, endPoint x: 947, endPoint y: 469, distance: 128.3
click at [947, 469] on div at bounding box center [939, 430] width 597 height 327
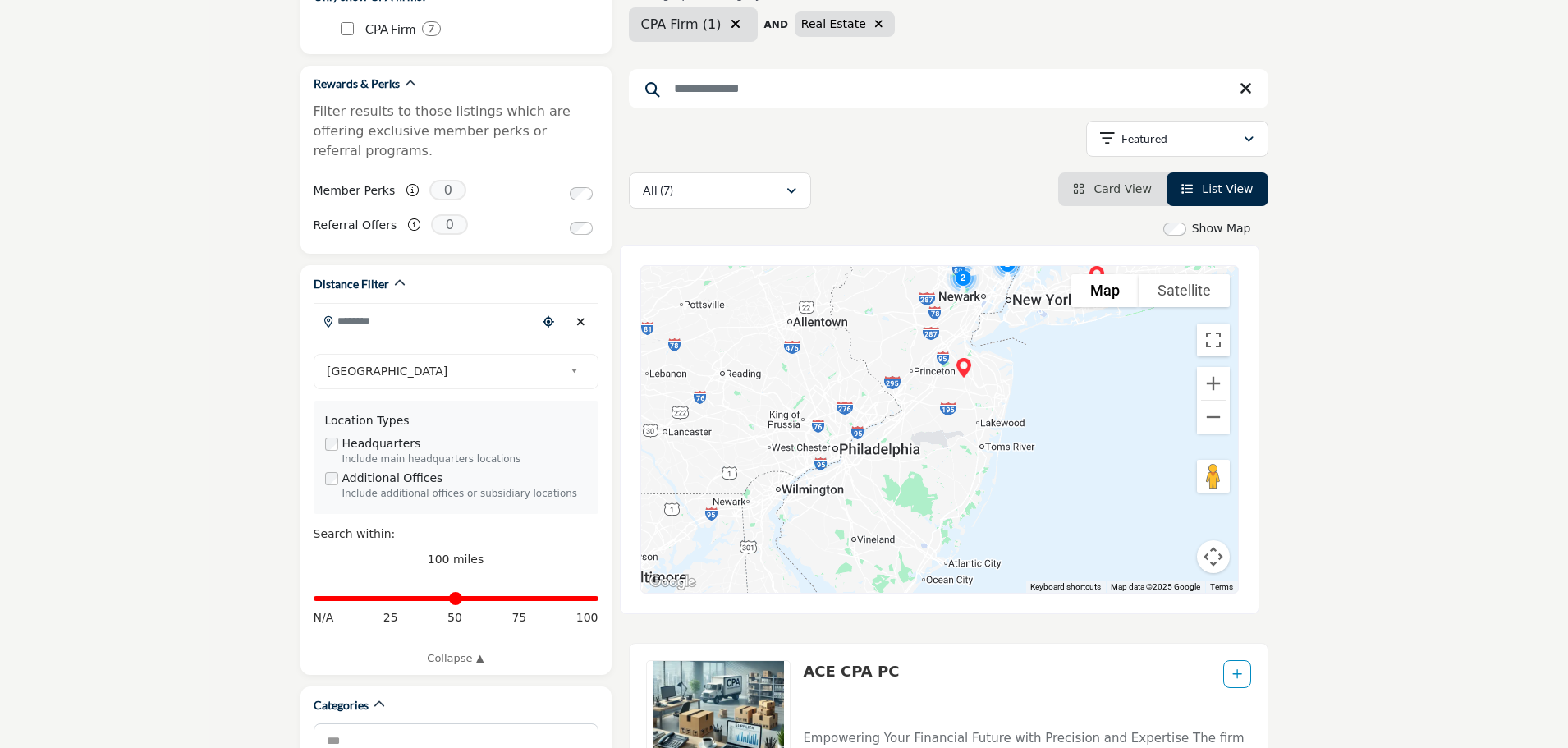
drag, startPoint x: 846, startPoint y: 427, endPoint x: 914, endPoint y: 452, distance: 72.4
click at [914, 451] on div at bounding box center [939, 430] width 597 height 327
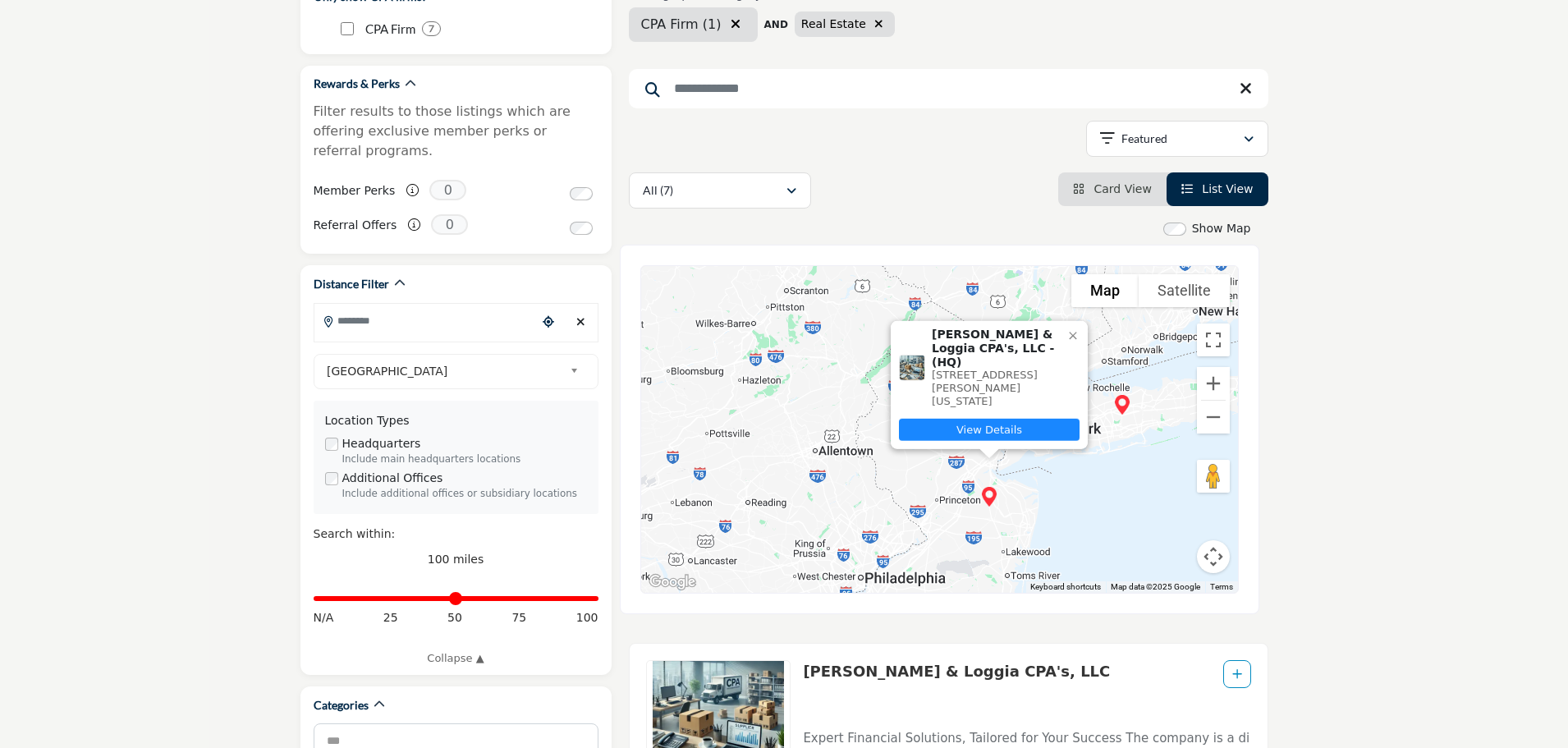
click at [990, 428] on link "View Details" at bounding box center [989, 430] width 181 height 22
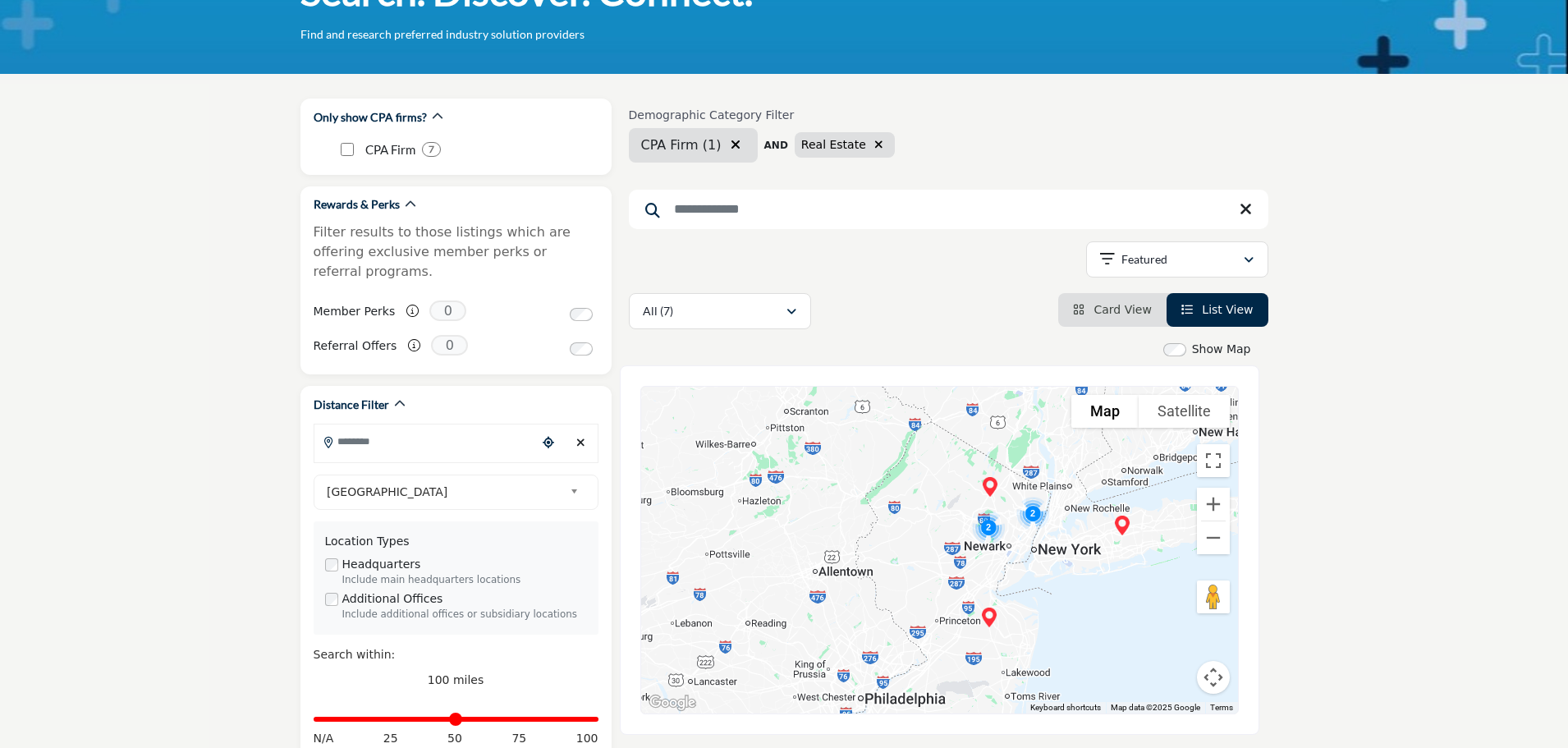
scroll to position [0, 0]
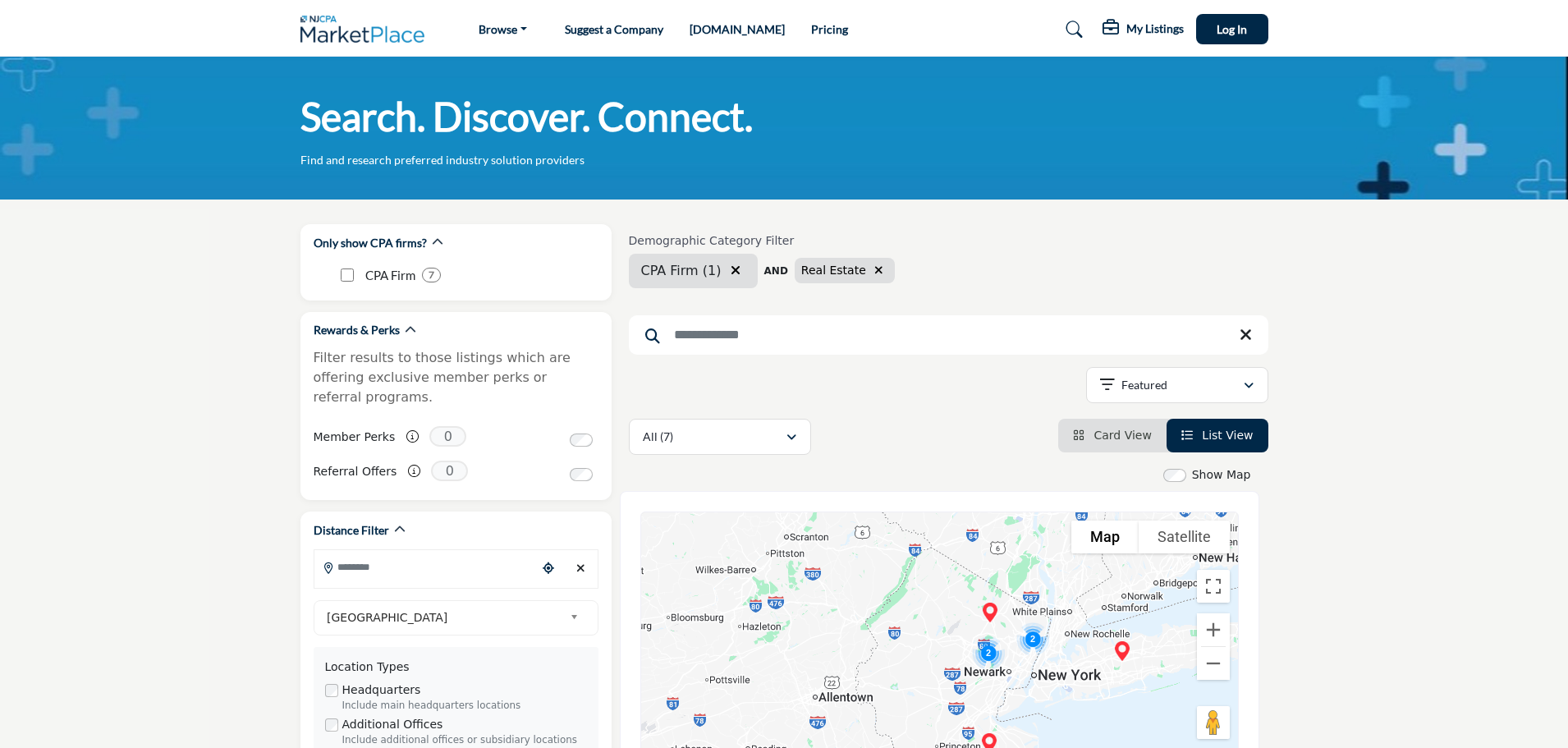
click at [713, 337] on input "Search Keyword" at bounding box center [948, 335] width 639 height 40
paste input "**********"
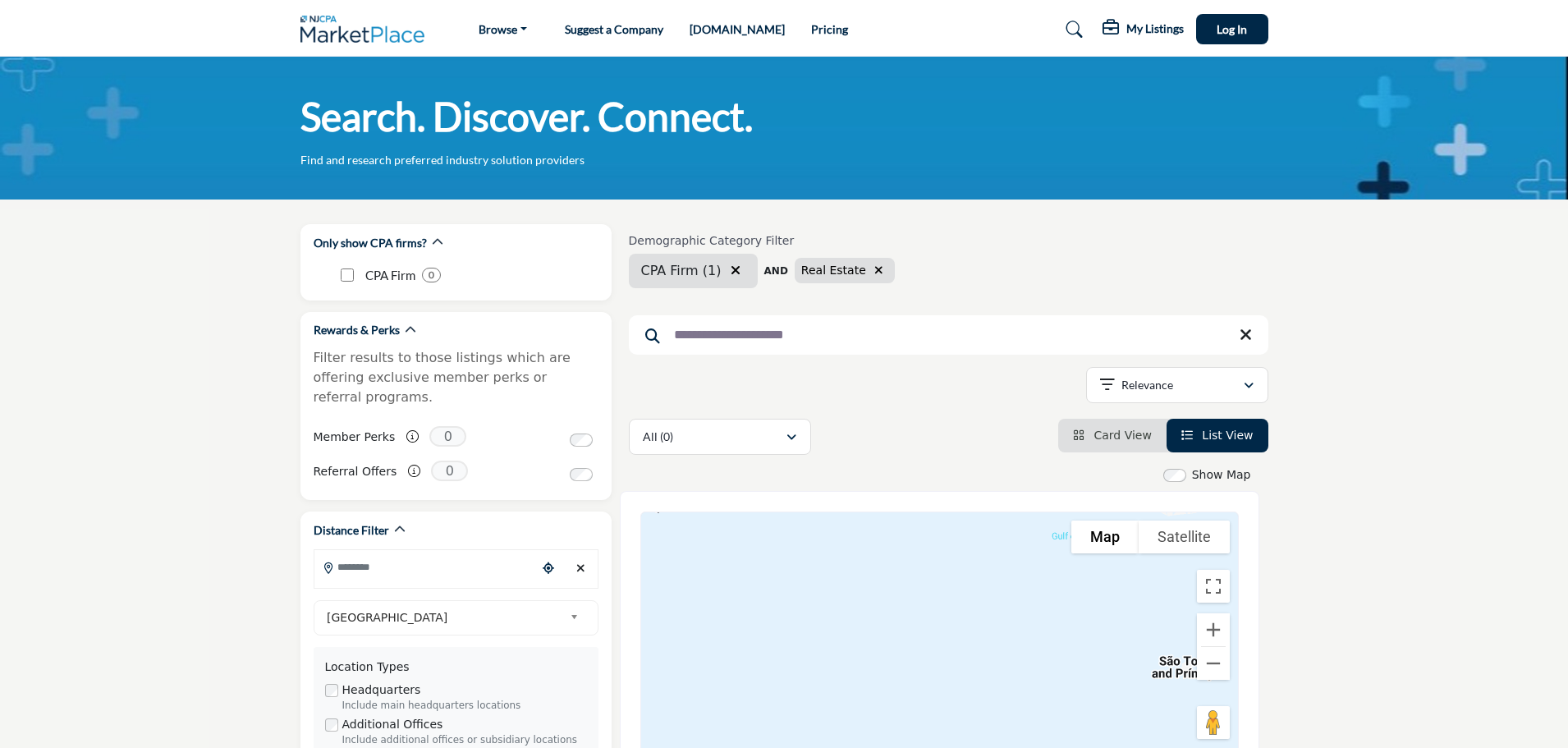
type input "**********"
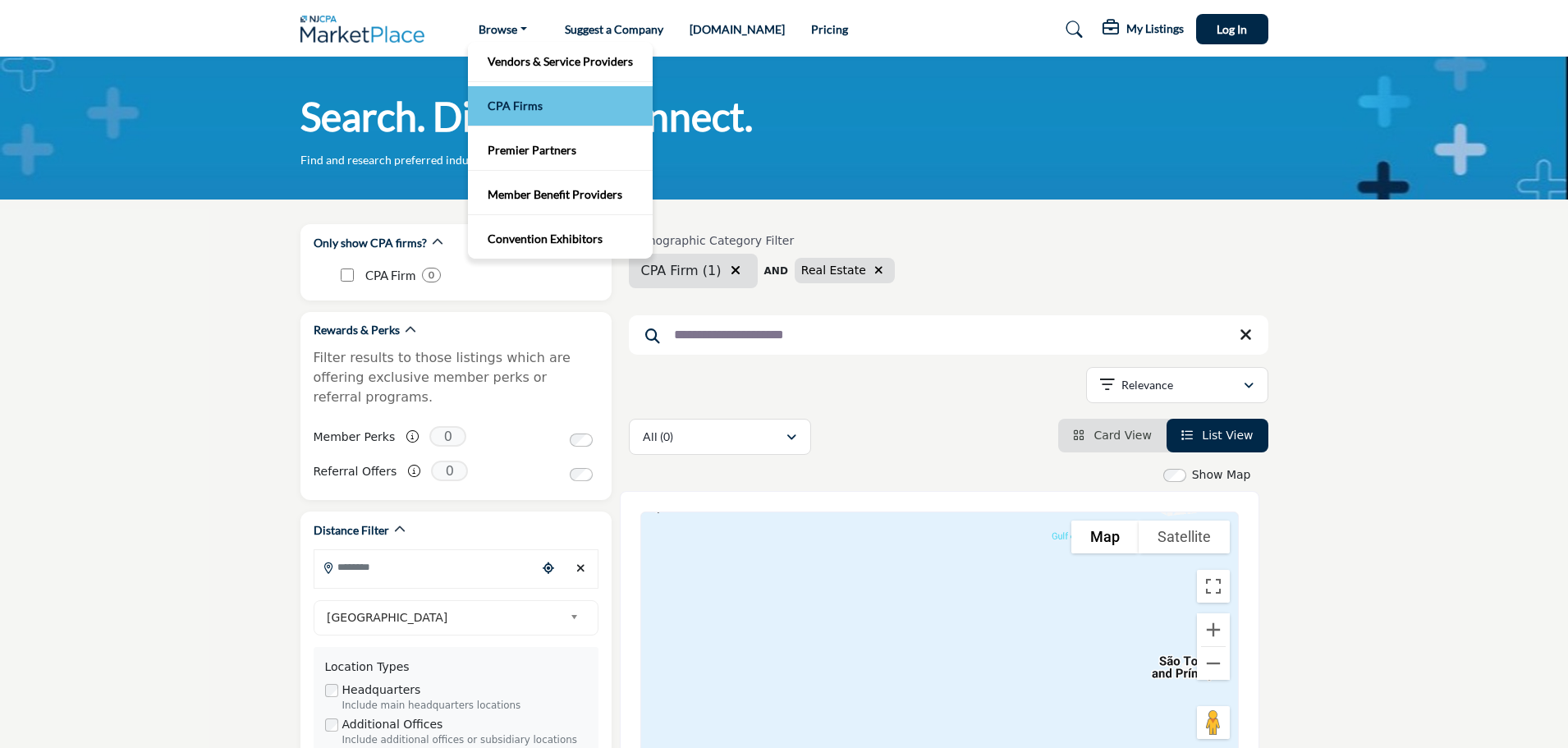
click at [523, 96] on link "CPA Firms" at bounding box center [560, 106] width 168 height 23
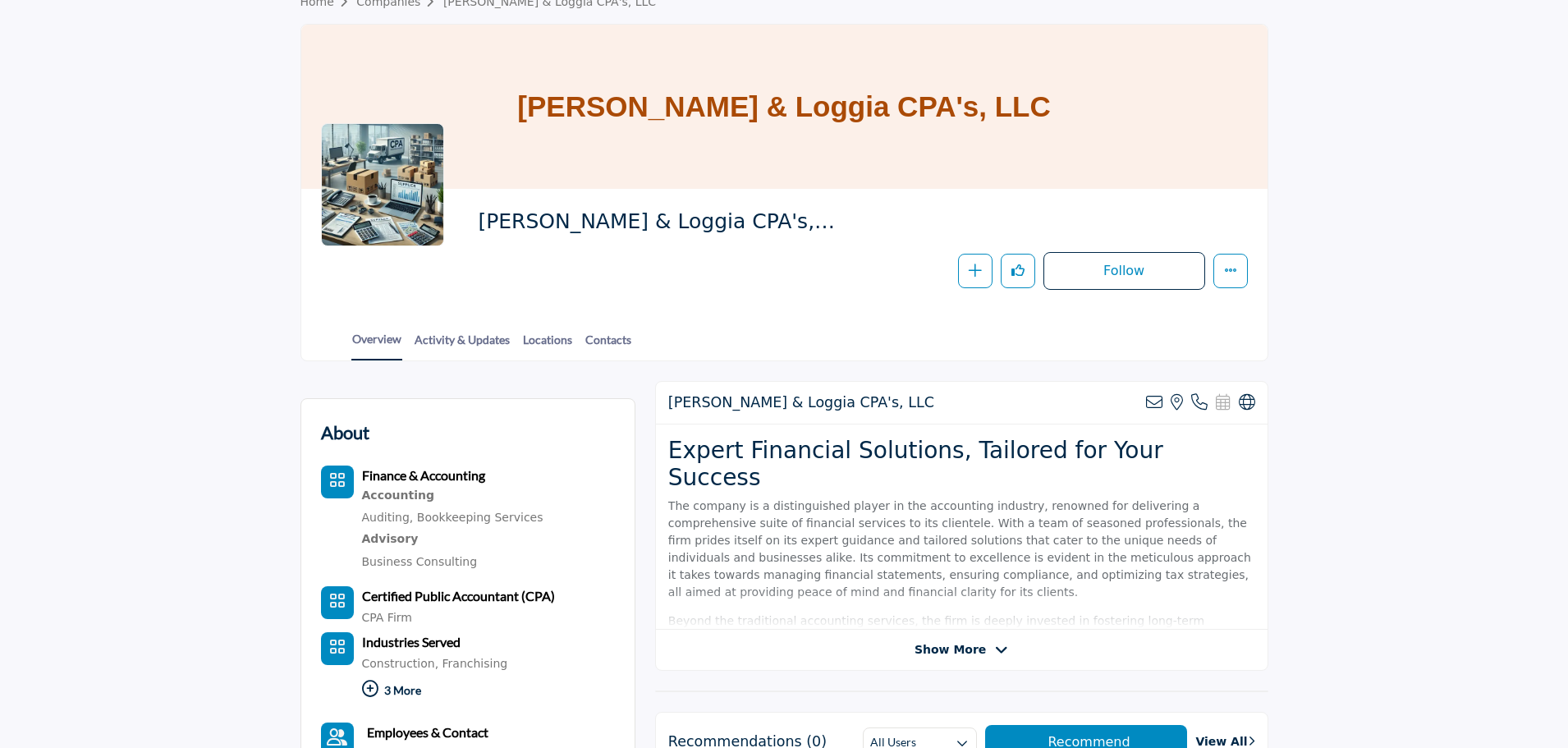
scroll to position [164, 0]
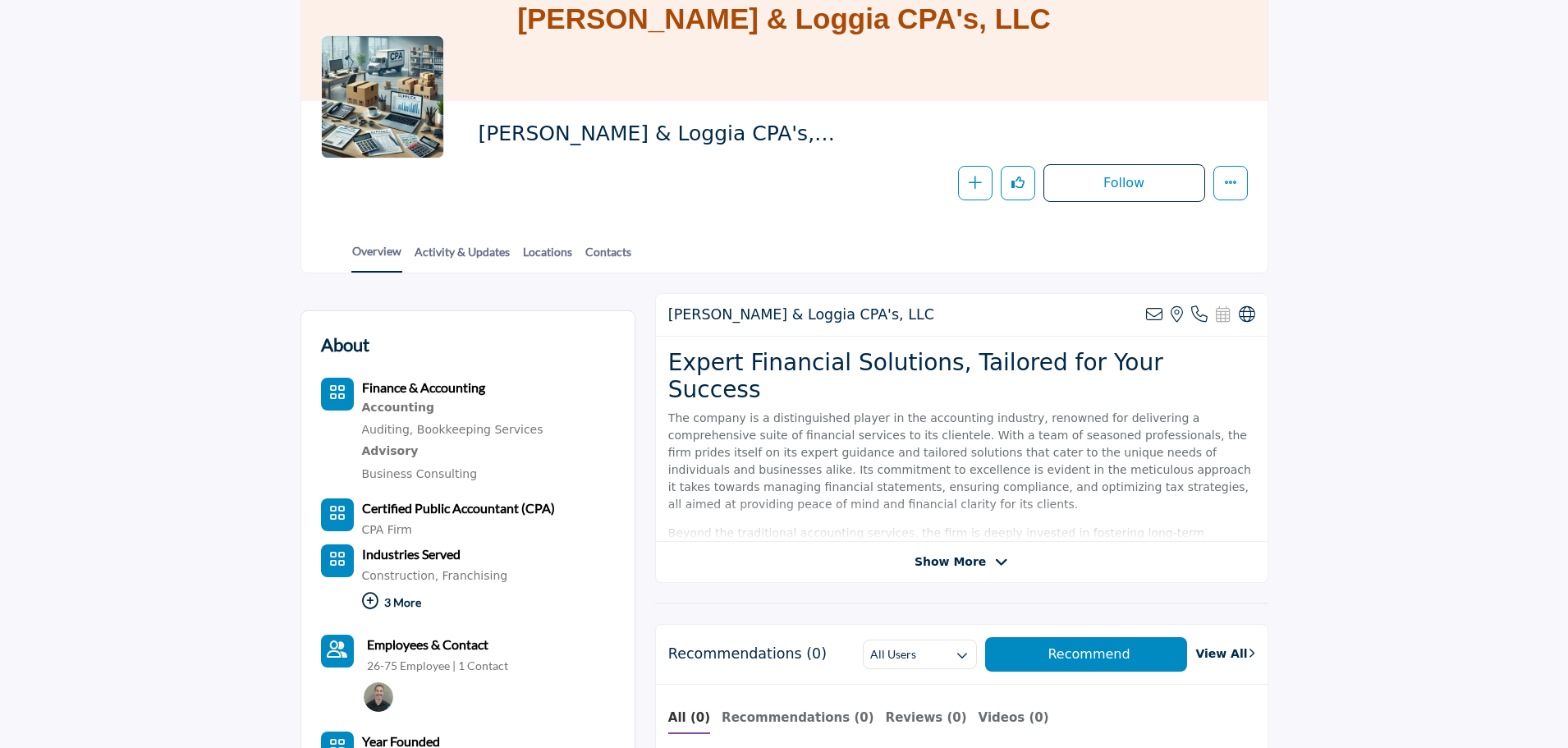
click at [954, 569] on span "Show More" at bounding box center [950, 562] width 72 height 17
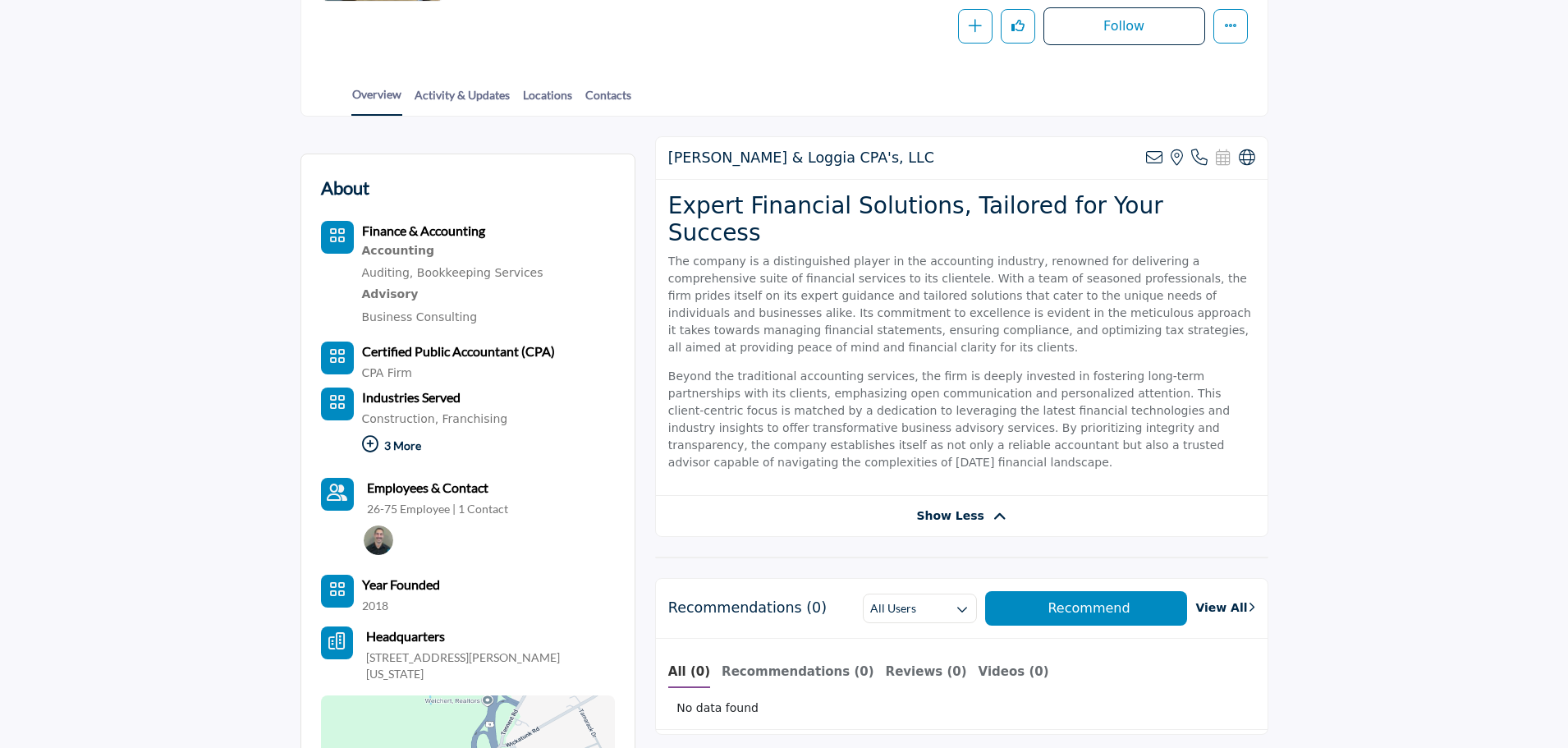
scroll to position [328, 0]
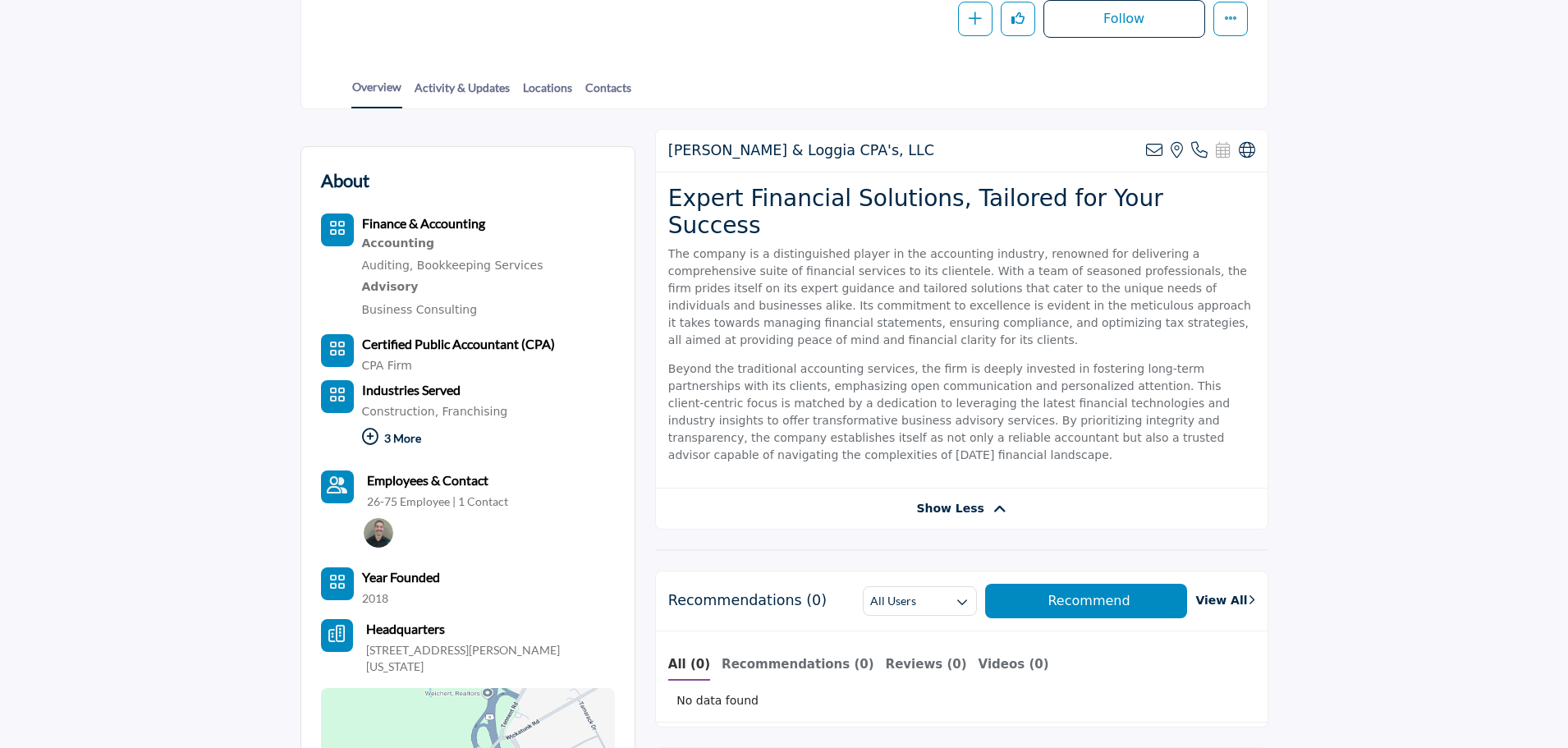
click at [369, 440] on icon at bounding box center [370, 437] width 16 height 16
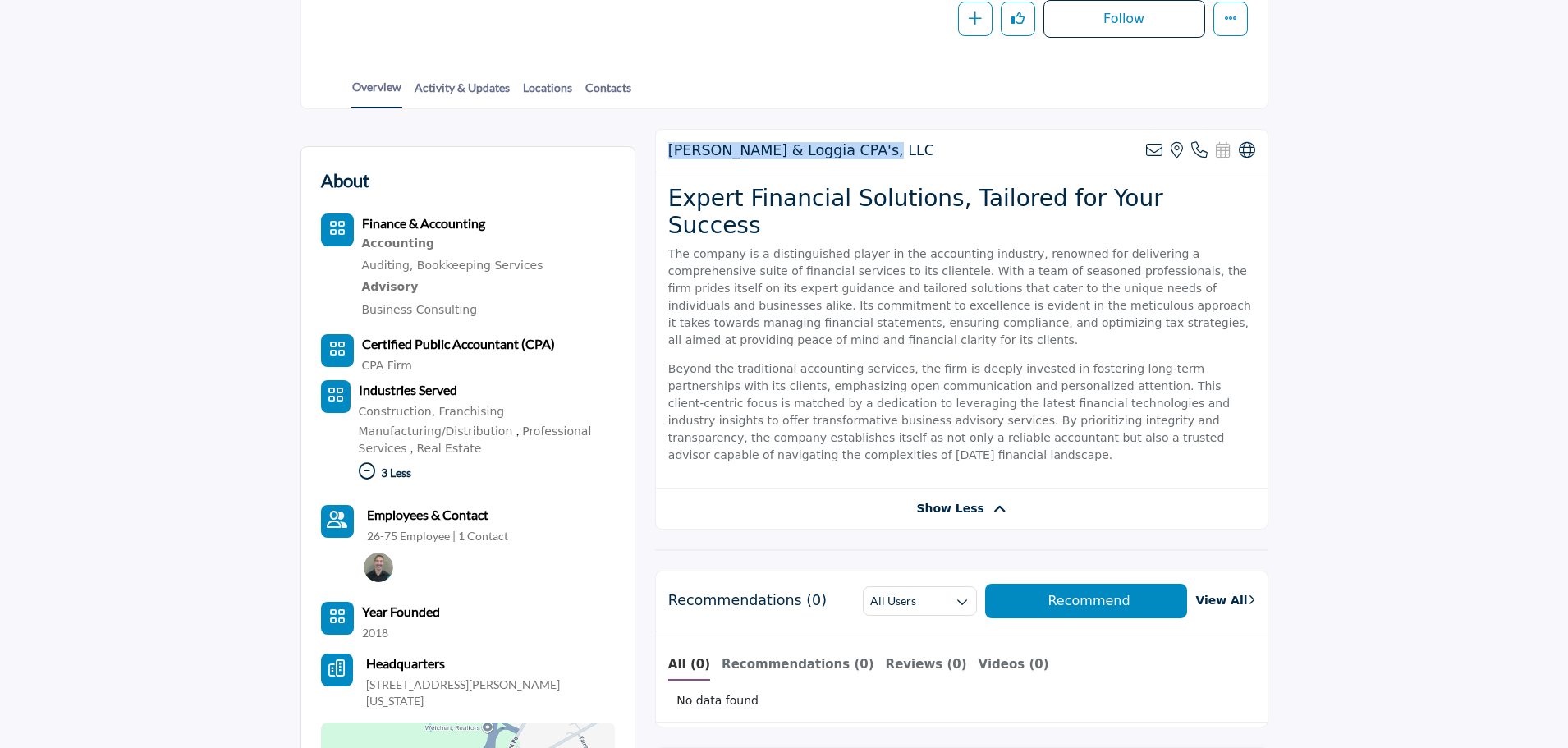
drag, startPoint x: 671, startPoint y: 147, endPoint x: 864, endPoint y: 151, distance: 193.0
click at [864, 151] on div "Goldstein & Loggia CPA's, LLC View email address of this listing View the locat…" at bounding box center [962, 151] width 612 height 43
copy h2 "Goldstein & Loggia CPA's, LLC"
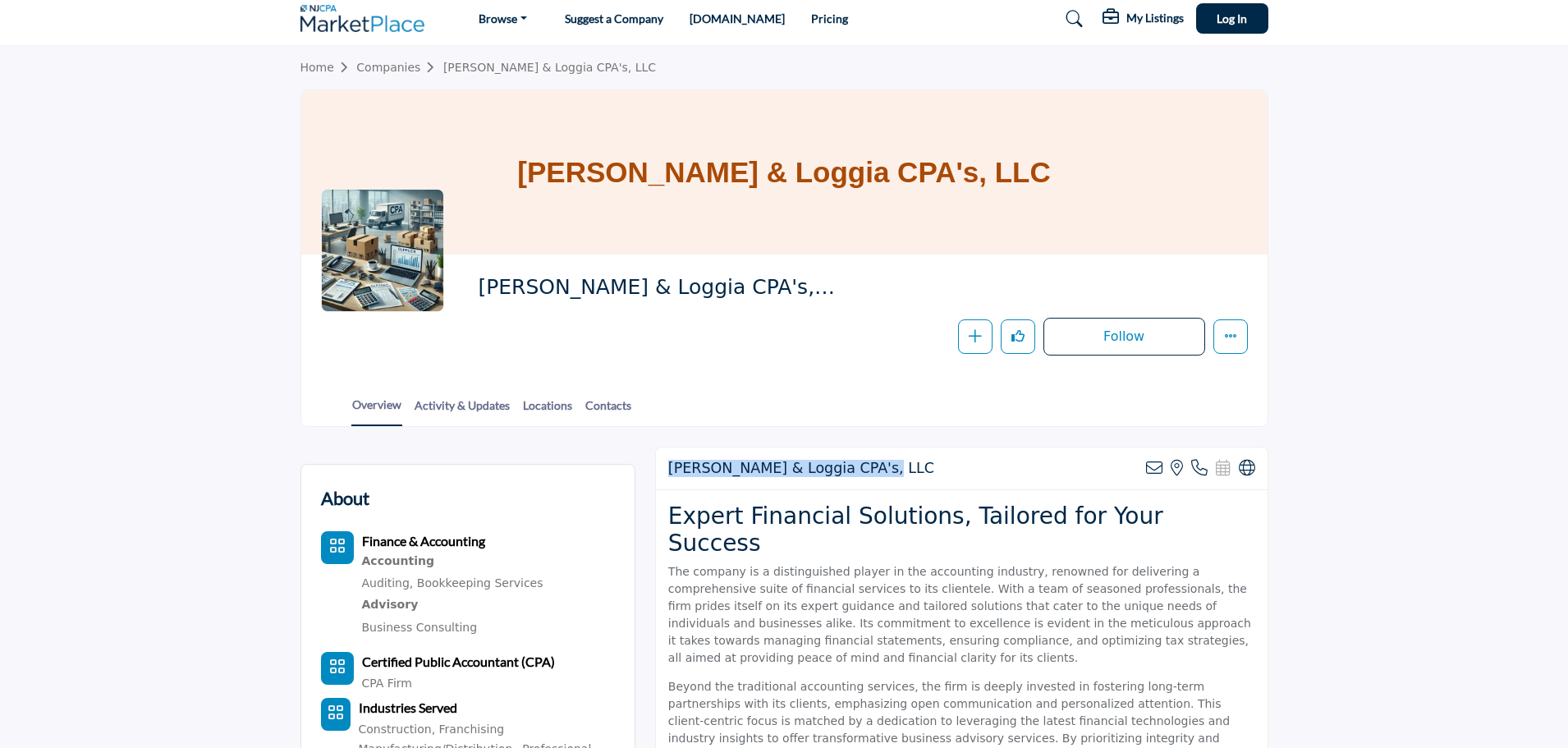
scroll to position [0, 0]
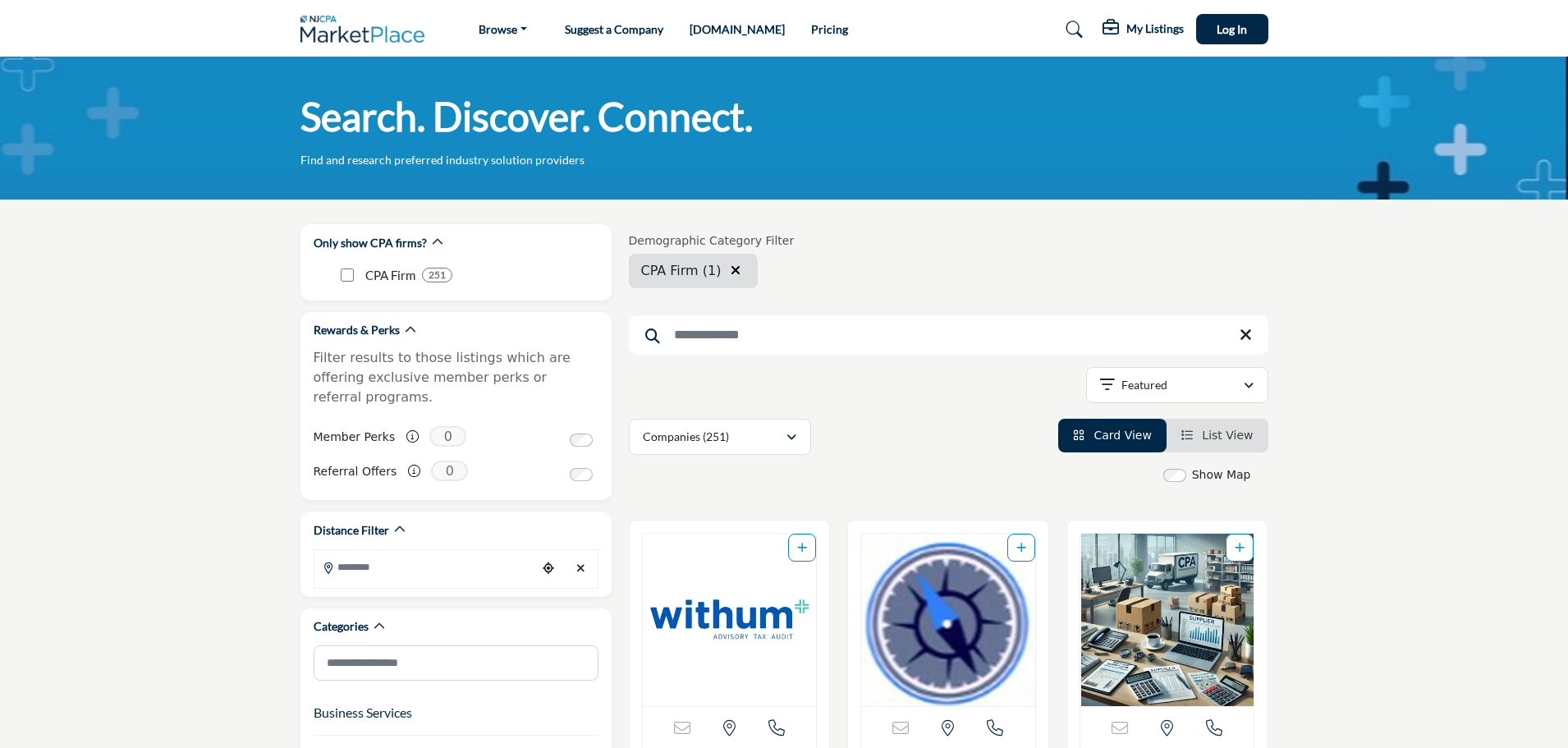
click at [715, 329] on input "Search Keyword" at bounding box center [948, 335] width 639 height 40
paste input "**********"
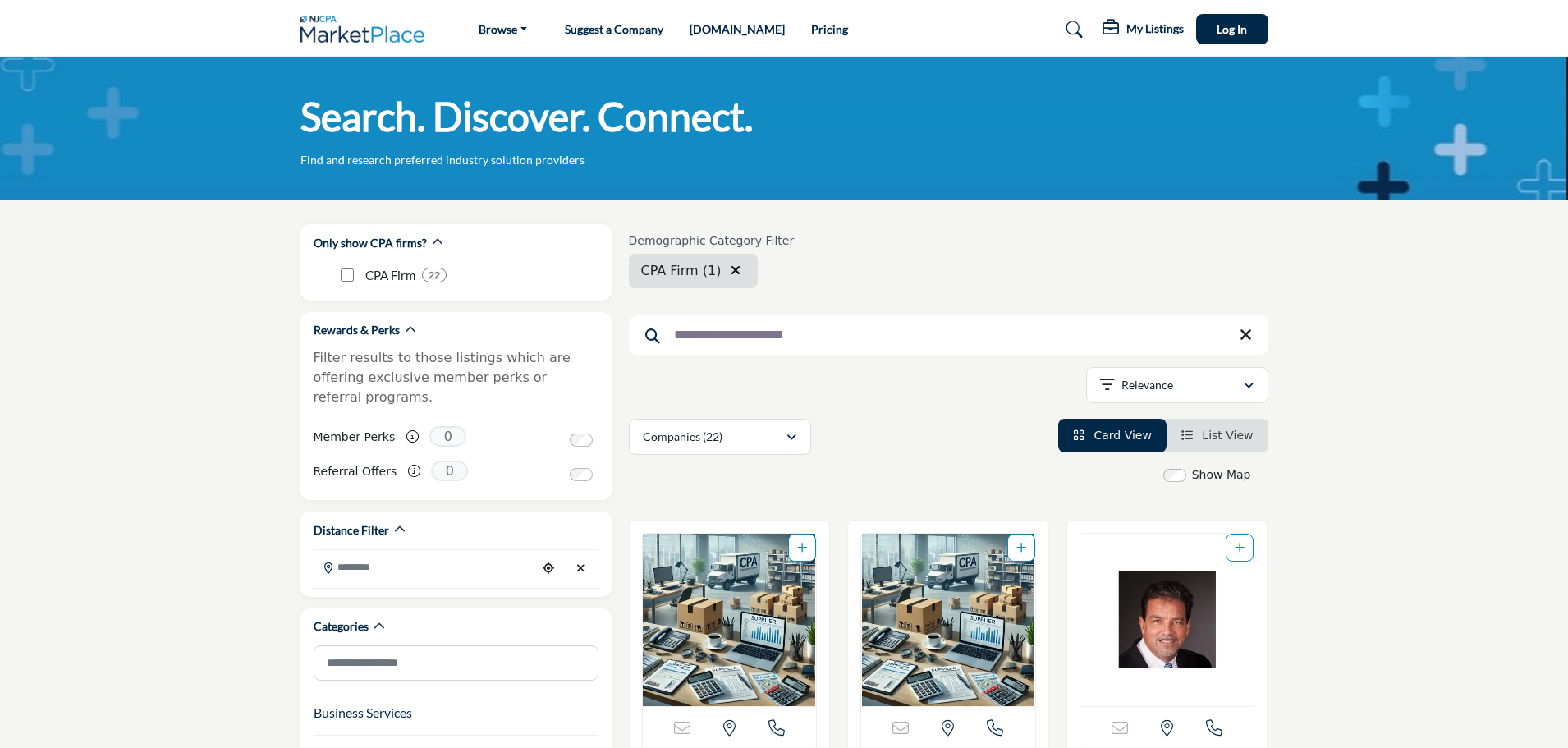
type input "**********"
click at [374, 36] on img at bounding box center [366, 29] width 133 height 27
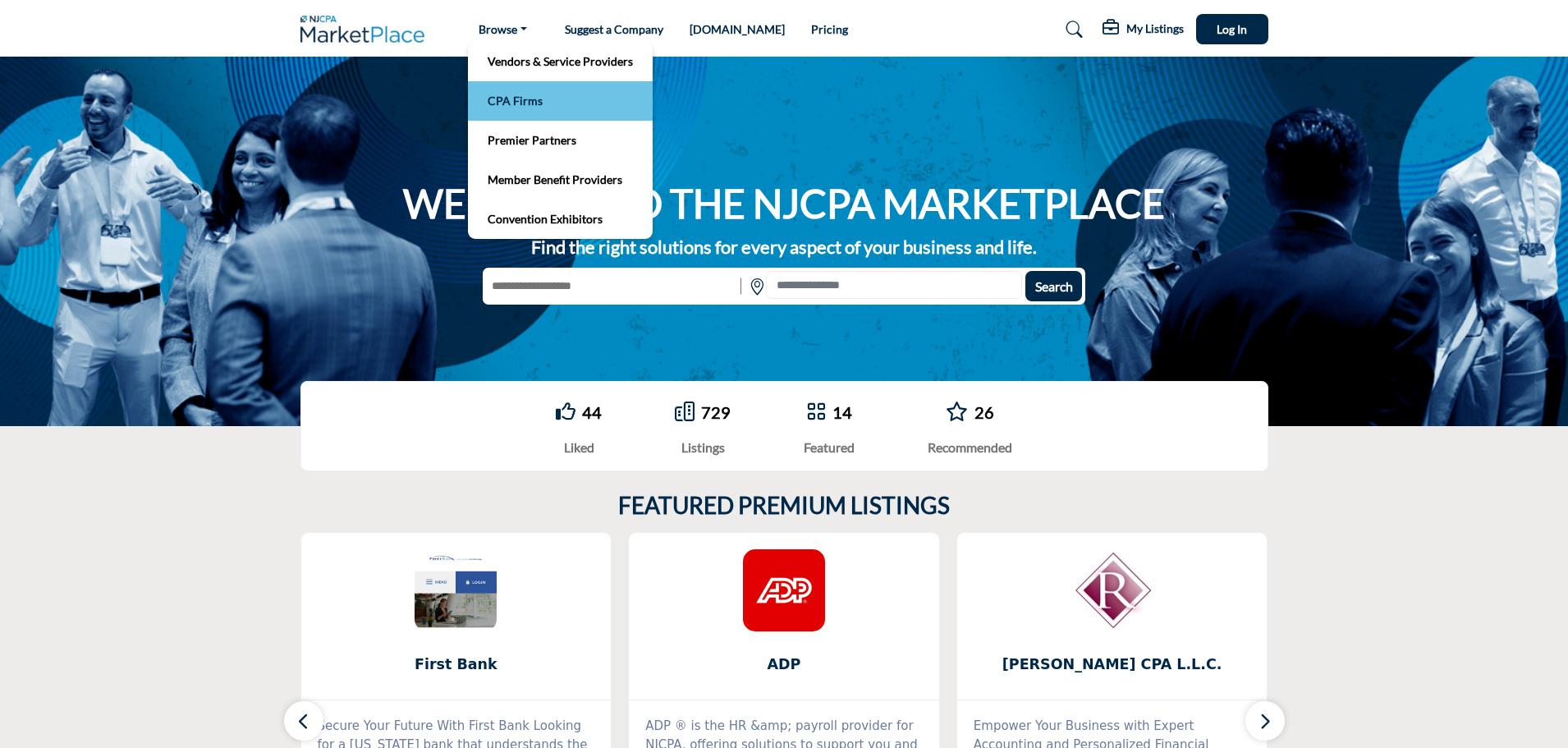
click at [539, 95] on link "CPA Firms" at bounding box center [560, 101] width 168 height 23
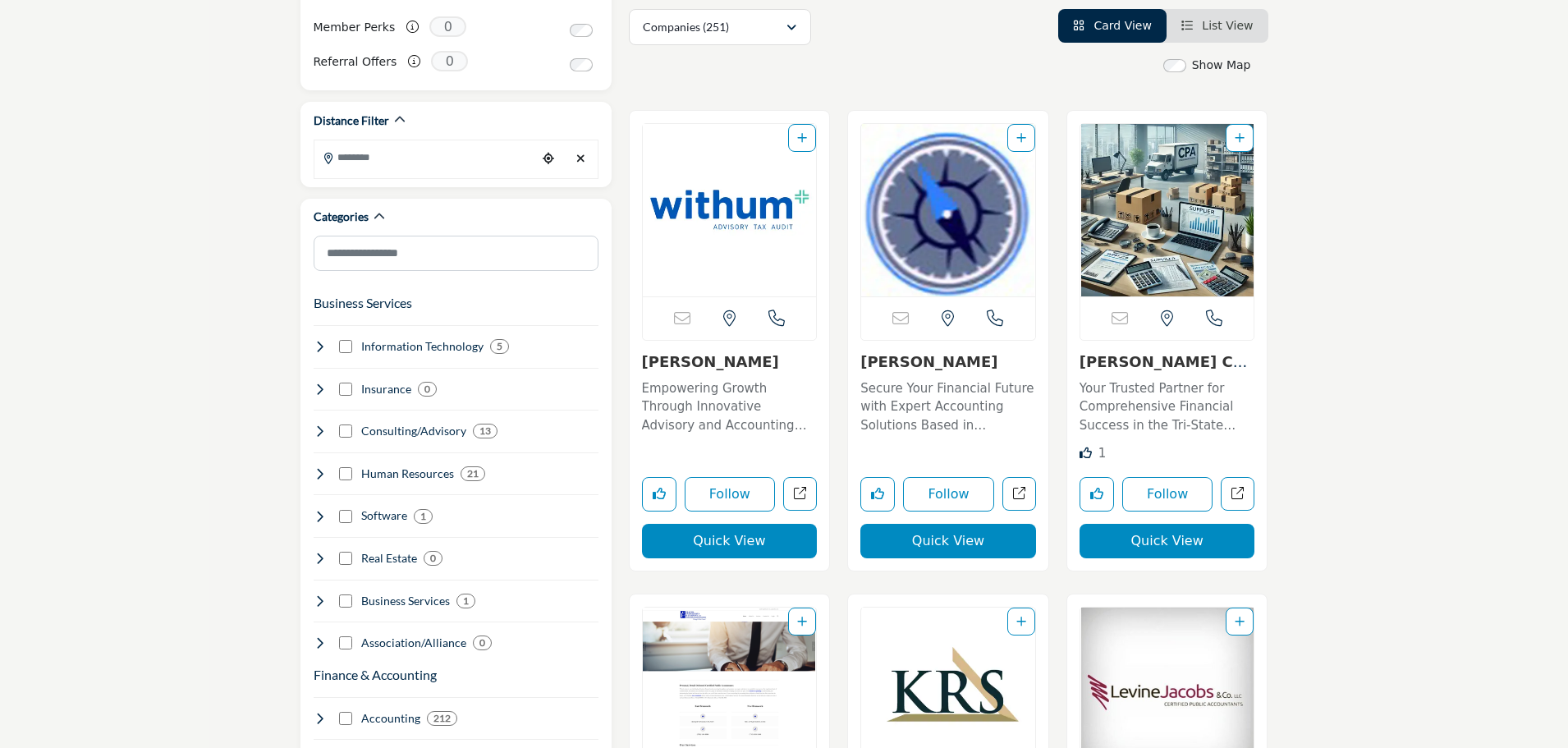
scroll to position [411, 0]
click at [453, 146] on input "Search Location" at bounding box center [425, 156] width 222 height 32
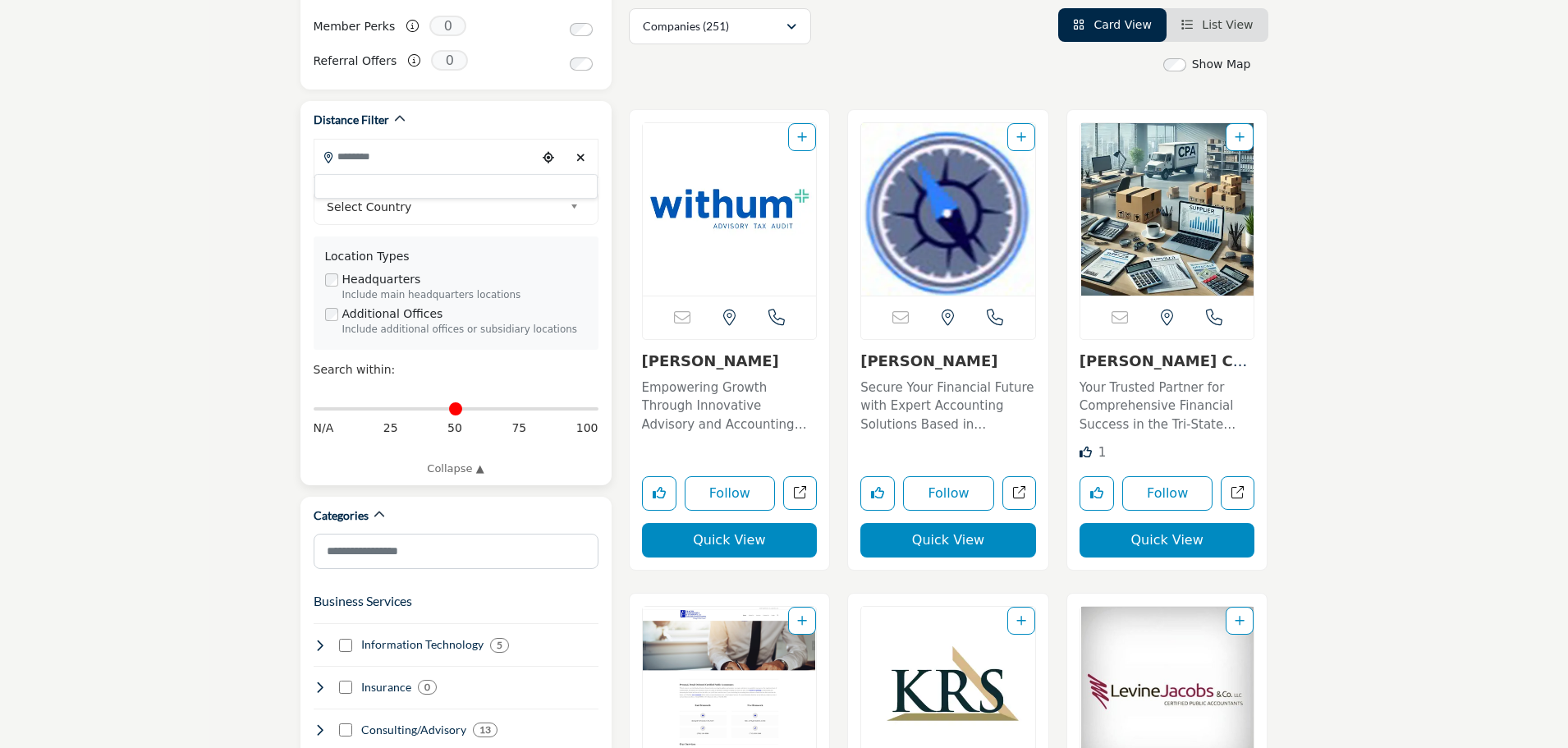
type input "*****"
type input "***"
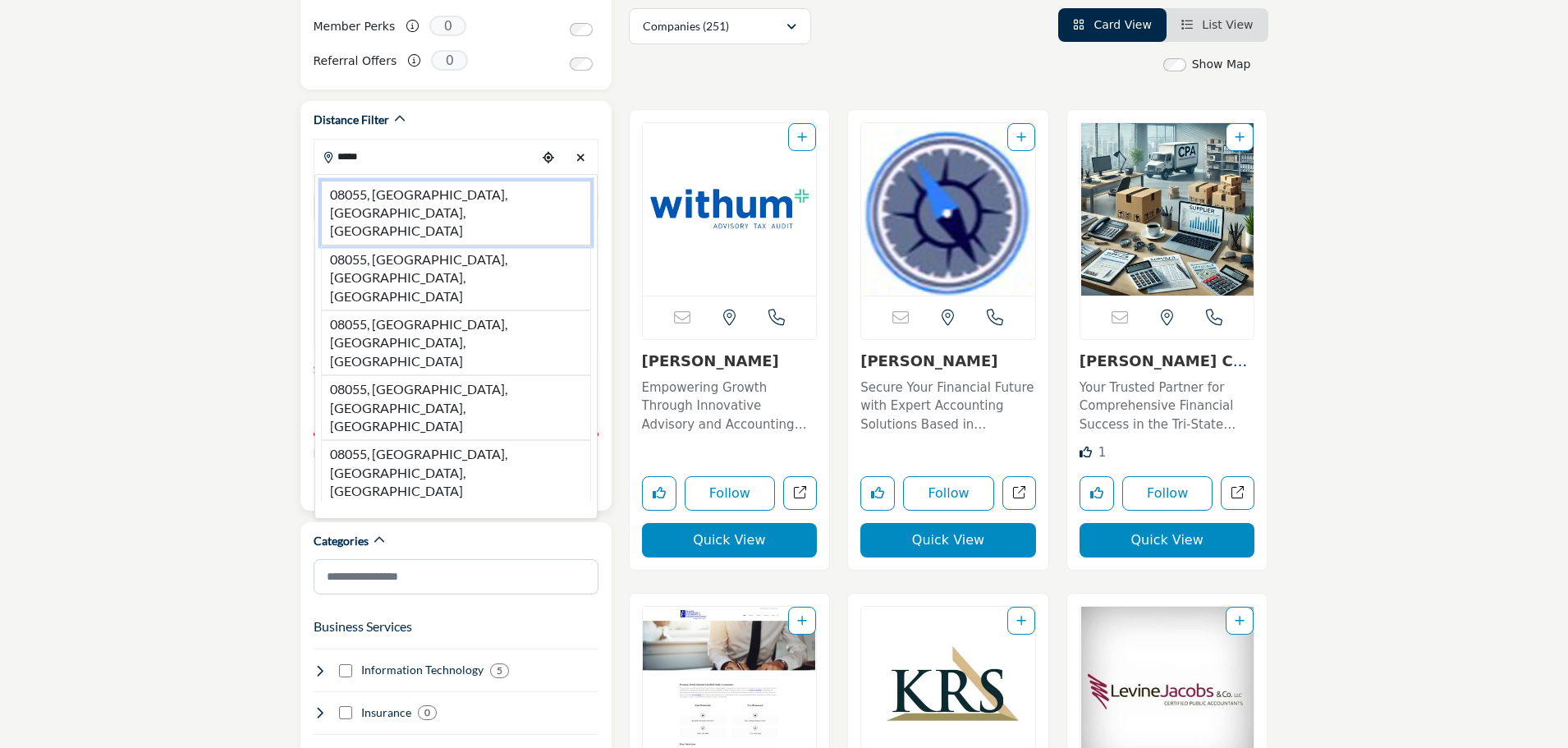
click at [393, 181] on li "08055, [GEOGRAPHIC_DATA], [GEOGRAPHIC_DATA], [GEOGRAPHIC_DATA]" at bounding box center [455, 213] width 270 height 65
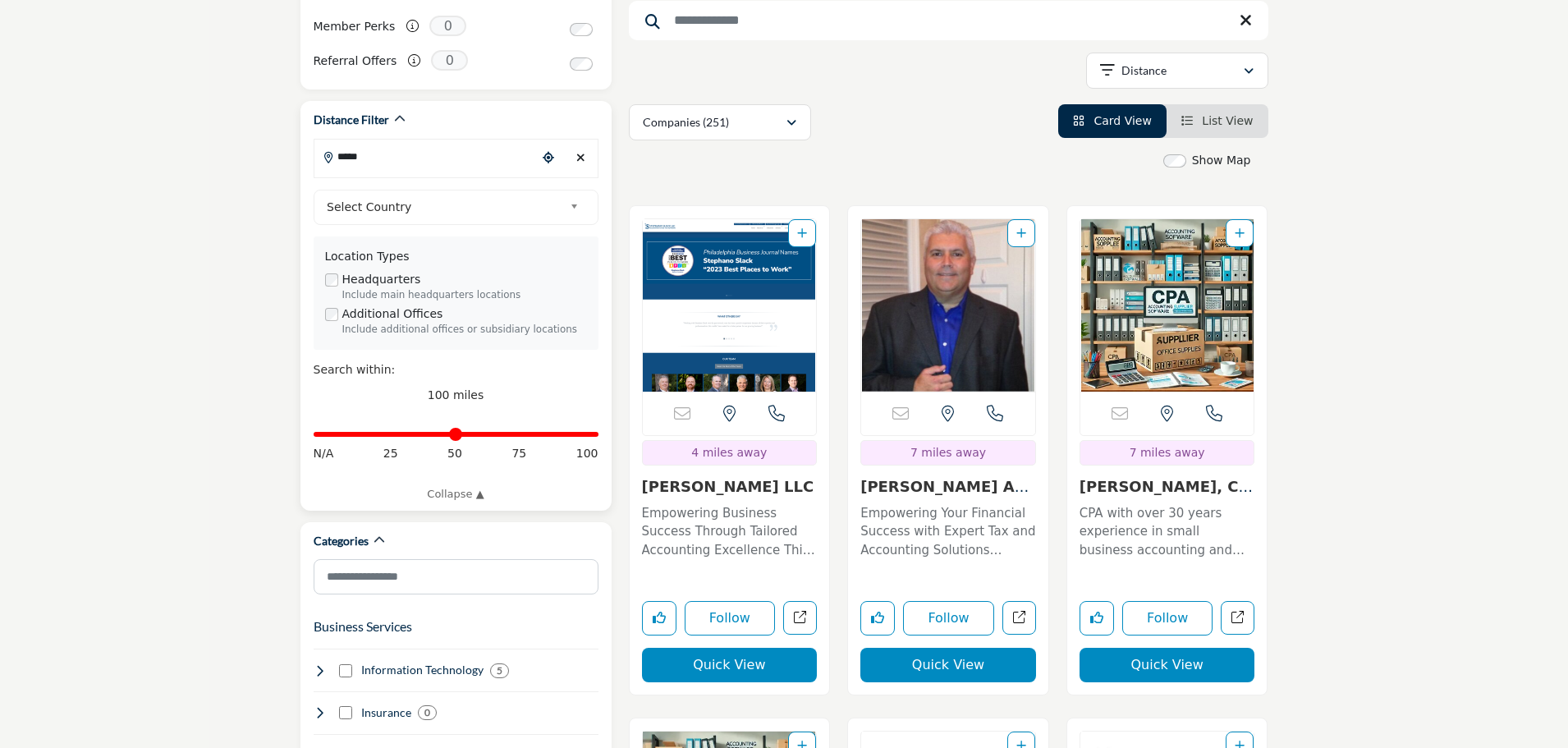
type input "**********"
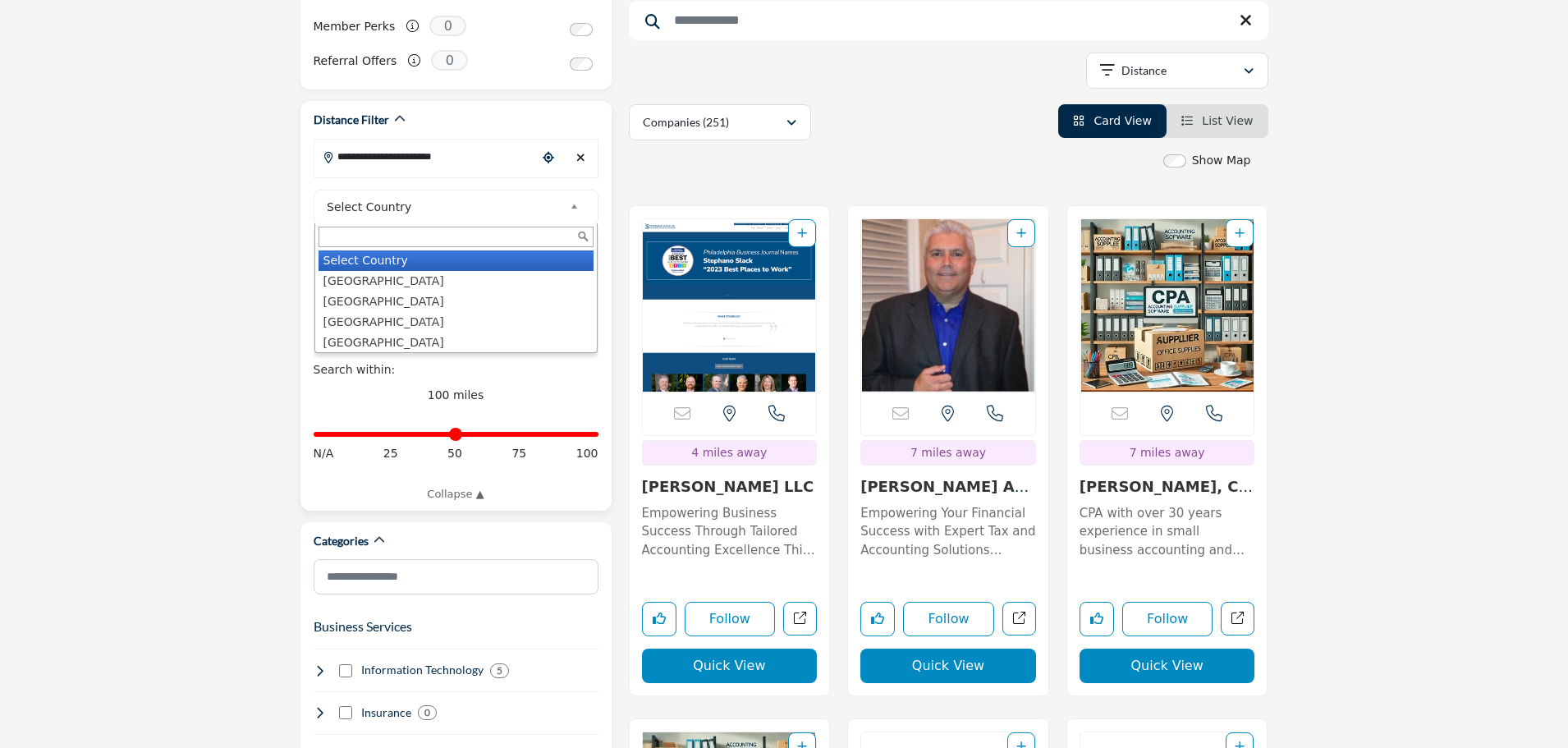
click at [388, 197] on span "Select Country" at bounding box center [445, 207] width 237 height 20
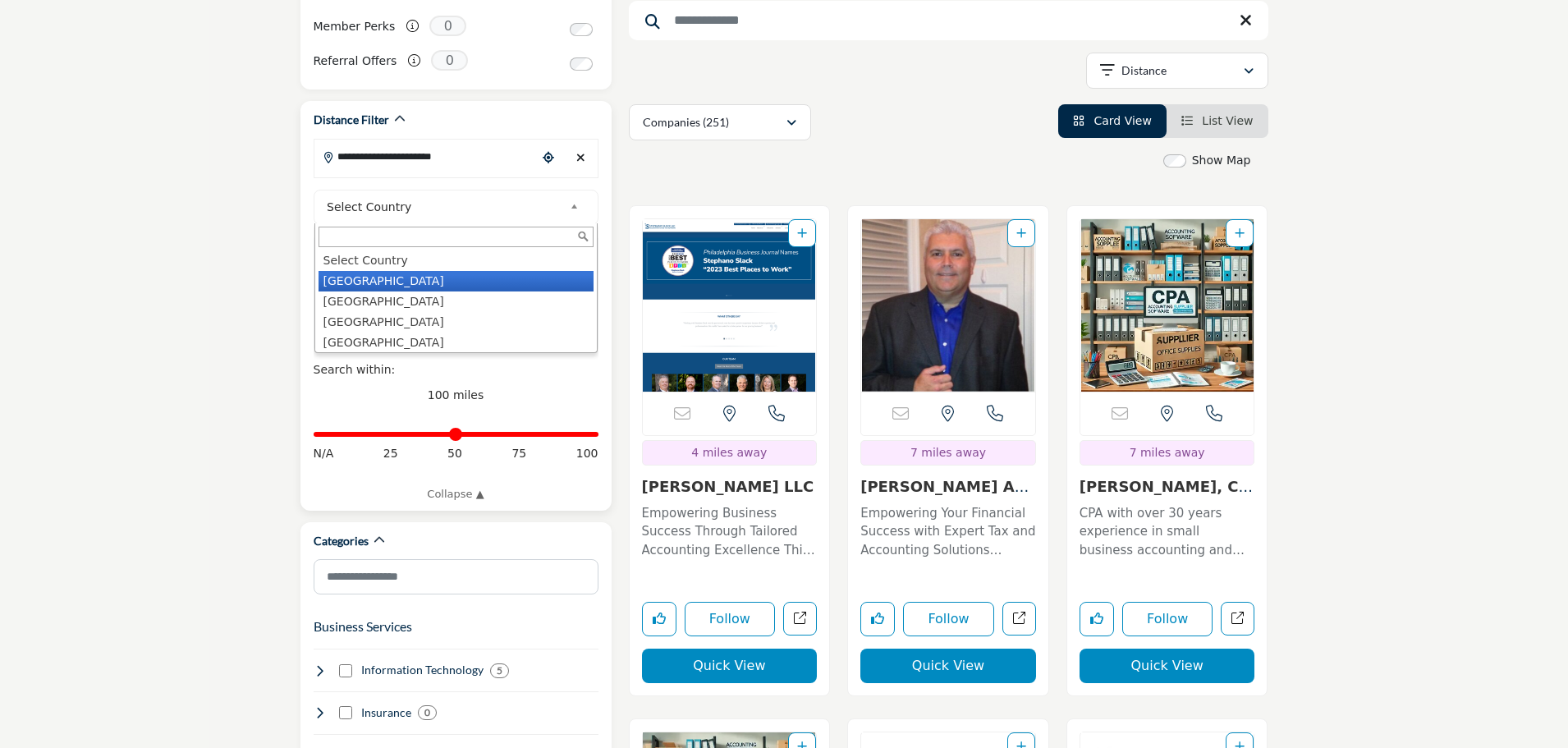
click at [382, 271] on li "[GEOGRAPHIC_DATA]" at bounding box center [455, 280] width 275 height 21
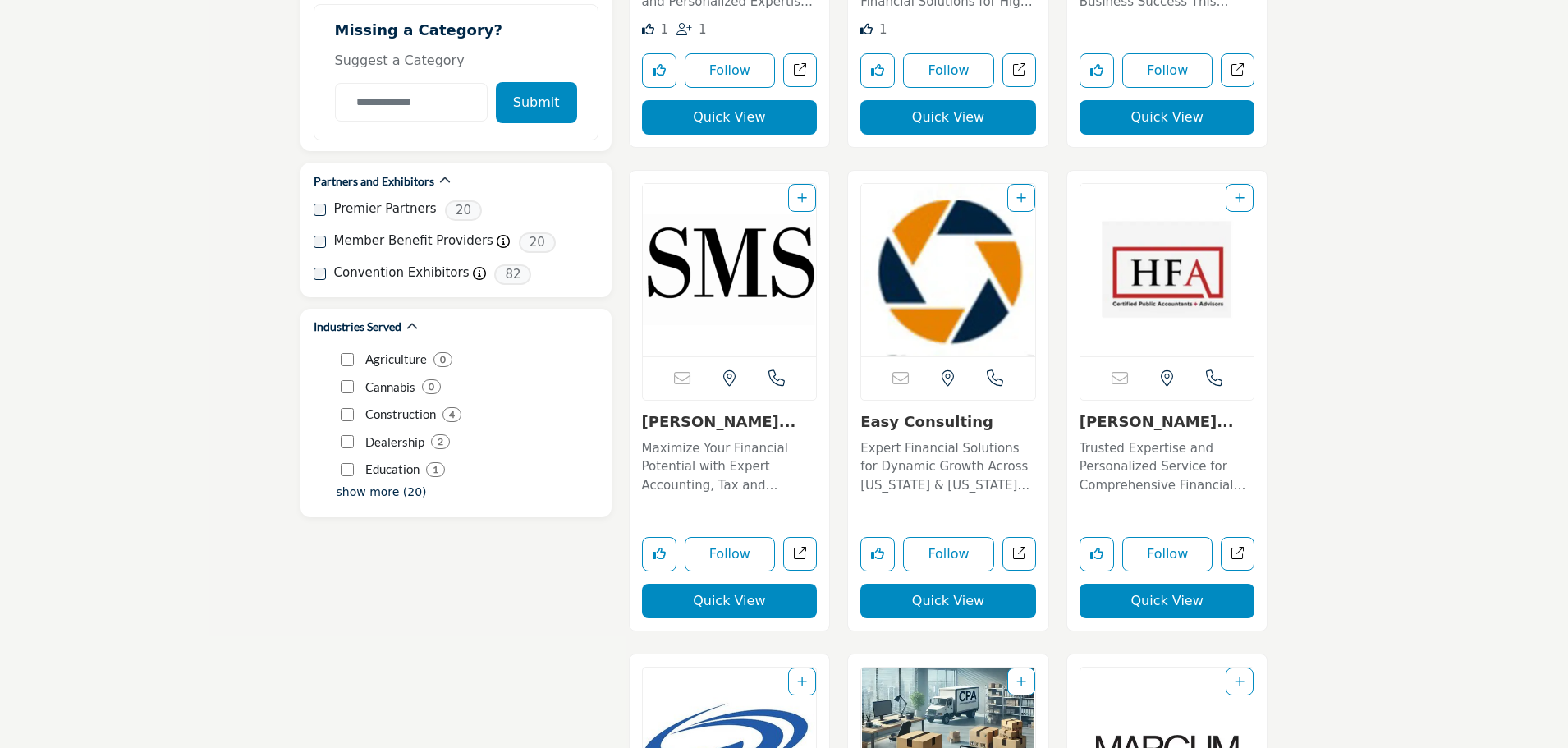
scroll to position [2298, 0]
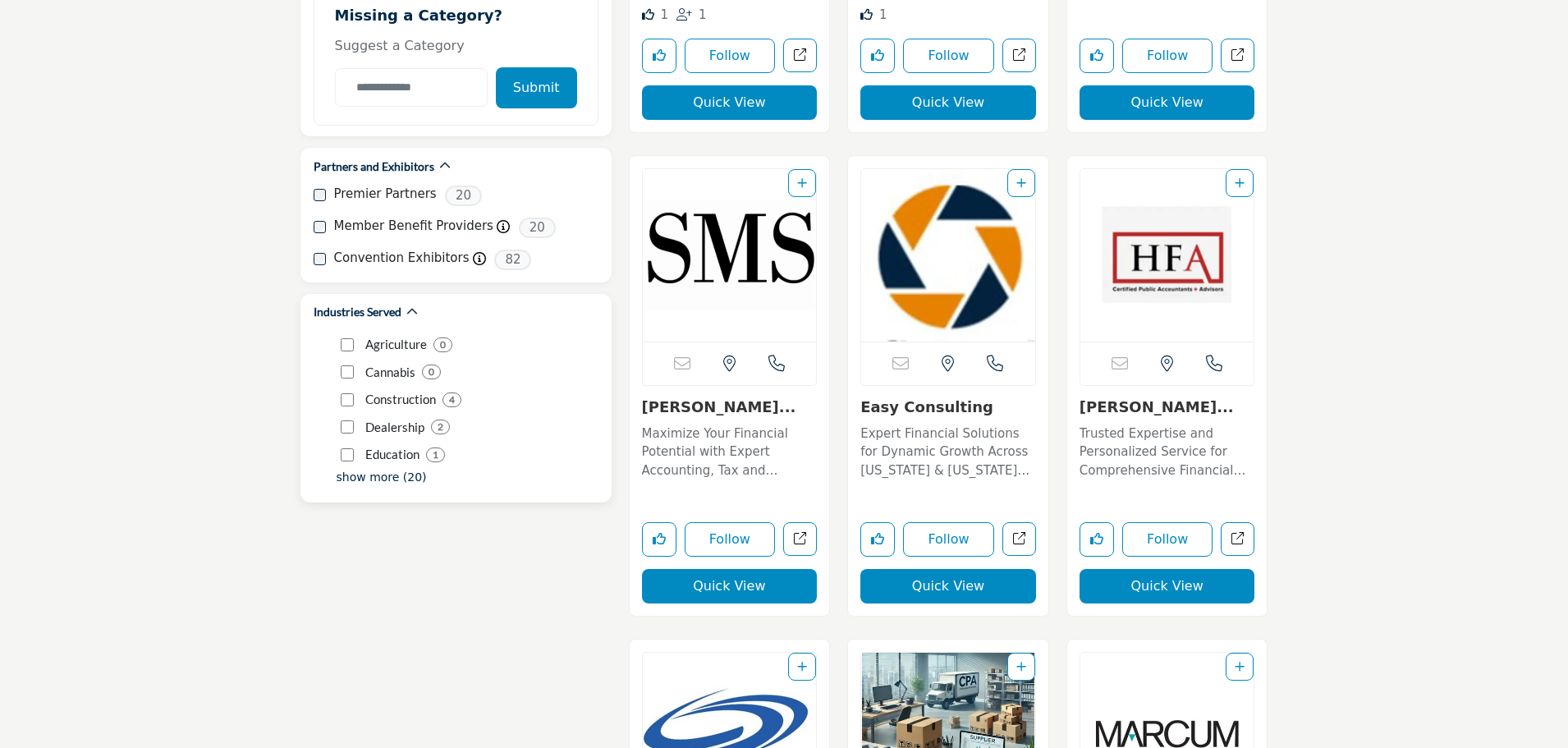
click at [373, 468] on p "show more (20)" at bounding box center [381, 477] width 90 height 17
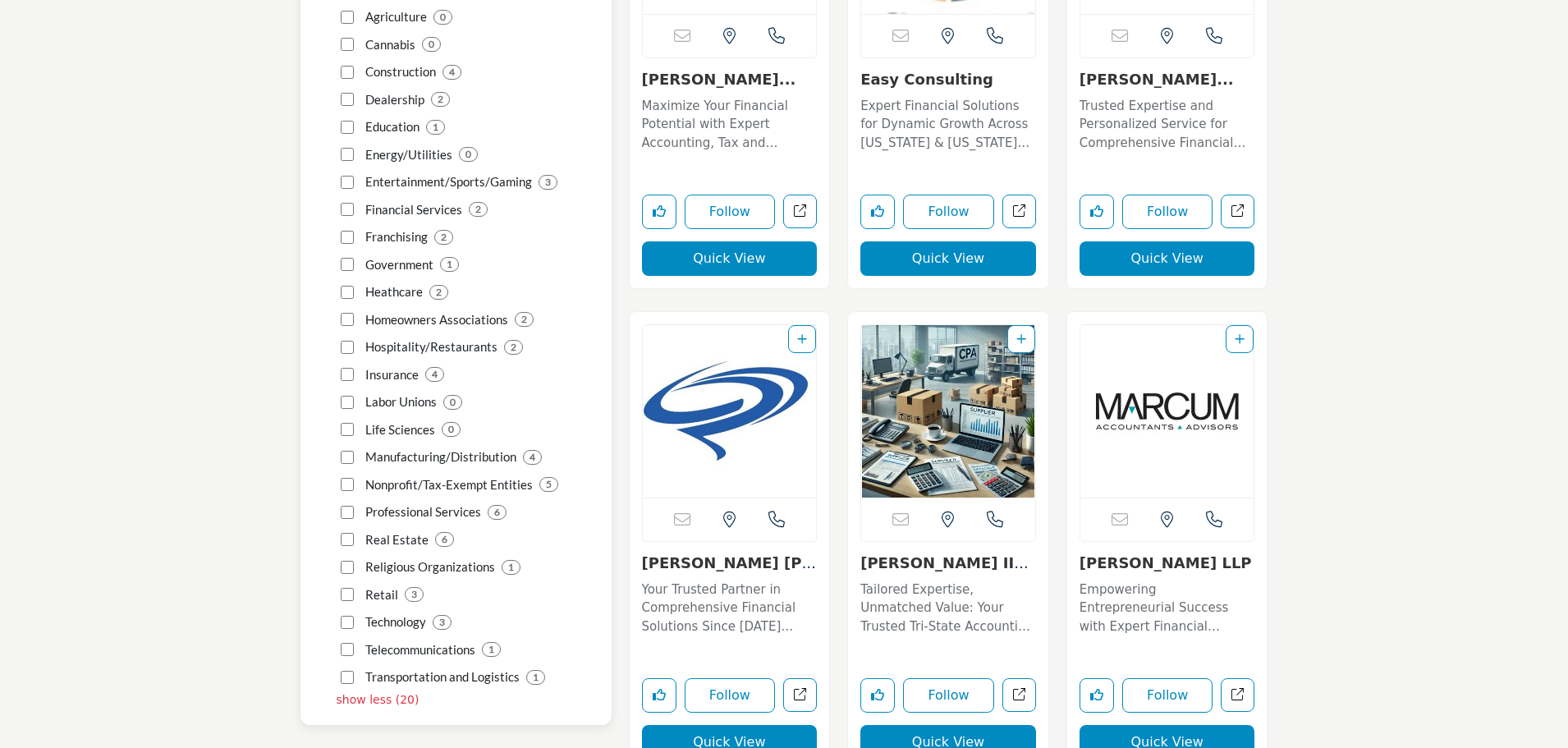
scroll to position [2627, 0]
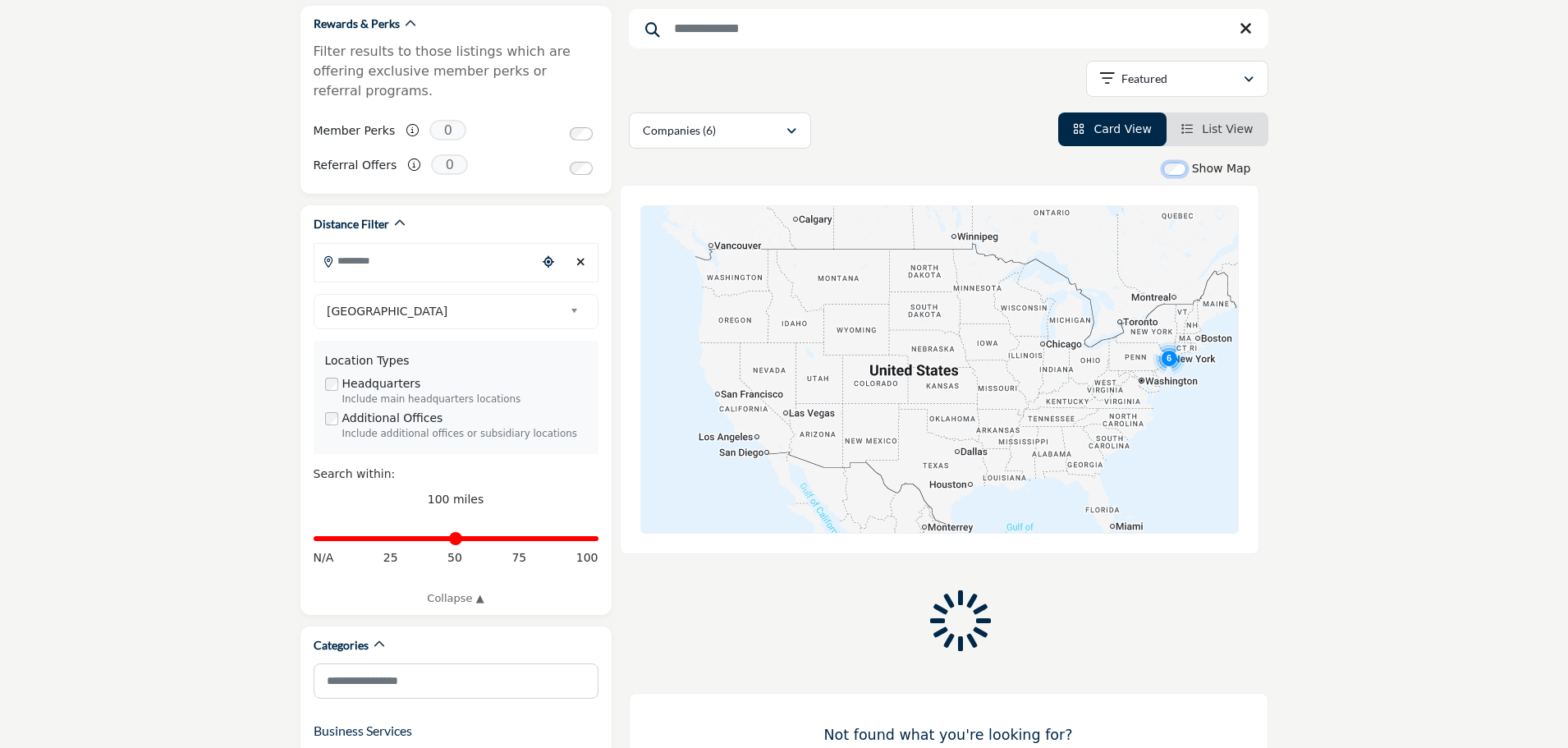
scroll to position [328, 0]
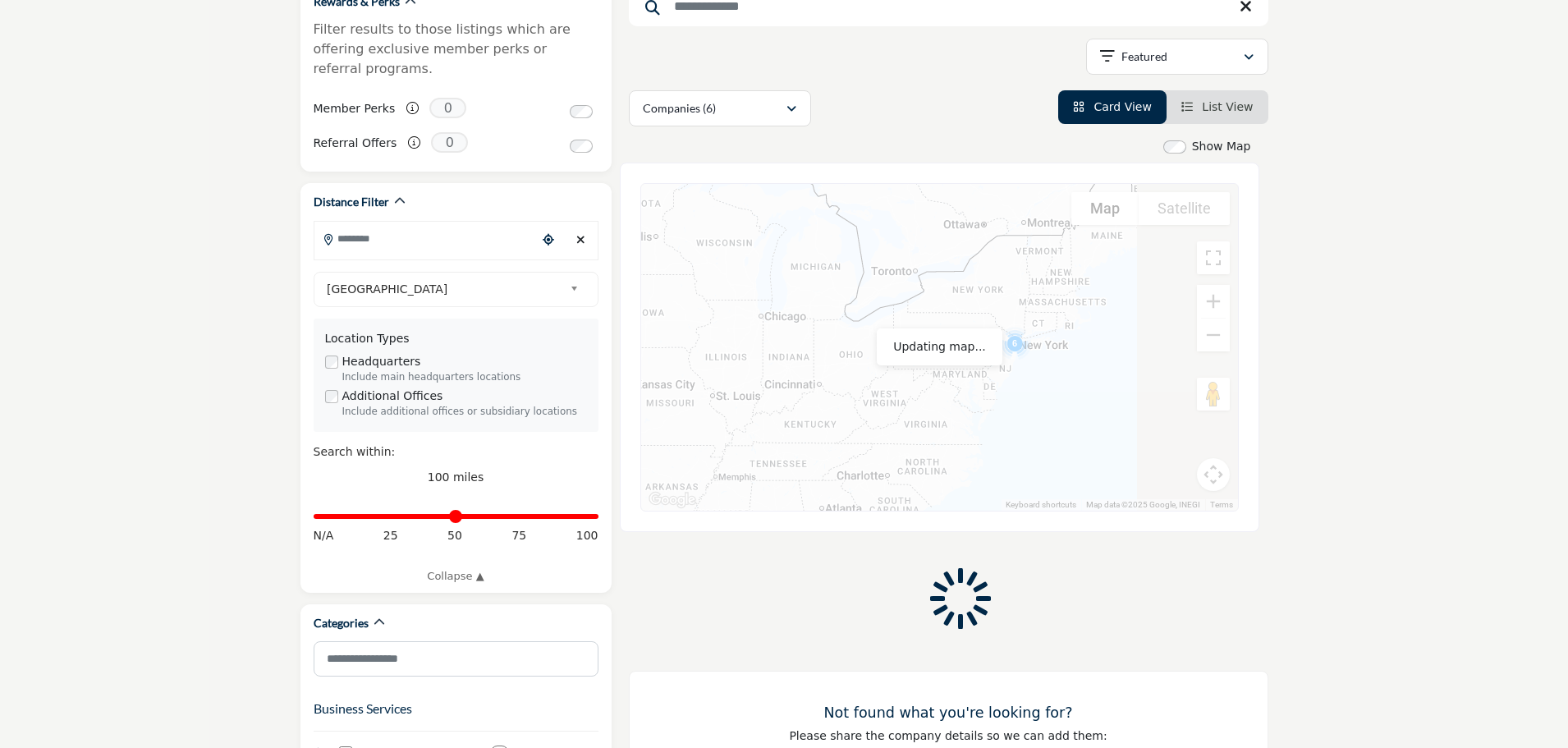
drag, startPoint x: 1162, startPoint y: 360, endPoint x: 1042, endPoint y: 373, distance: 120.7
click at [1037, 383] on div at bounding box center [939, 347] width 597 height 327
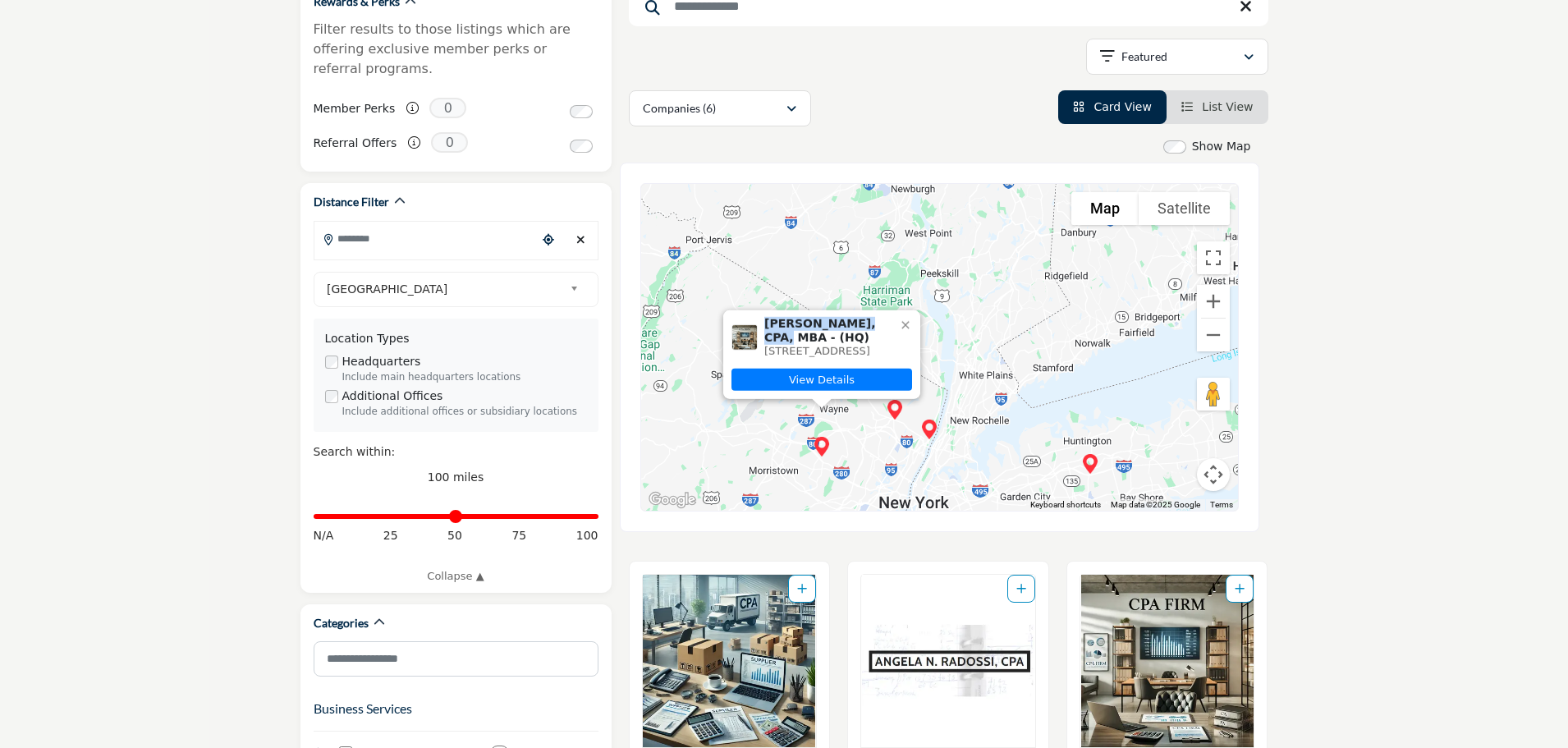
drag, startPoint x: 779, startPoint y: 303, endPoint x: 867, endPoint y: 311, distance: 88.4
click at [867, 311] on div "[PERSON_NAME], CPA, MBA - (HQ) [STREET_ADDRESS]" at bounding box center [822, 336] width 197 height 54
copy span "[PERSON_NAME], CPA"
